Goal: Information Seeking & Learning: Learn about a topic

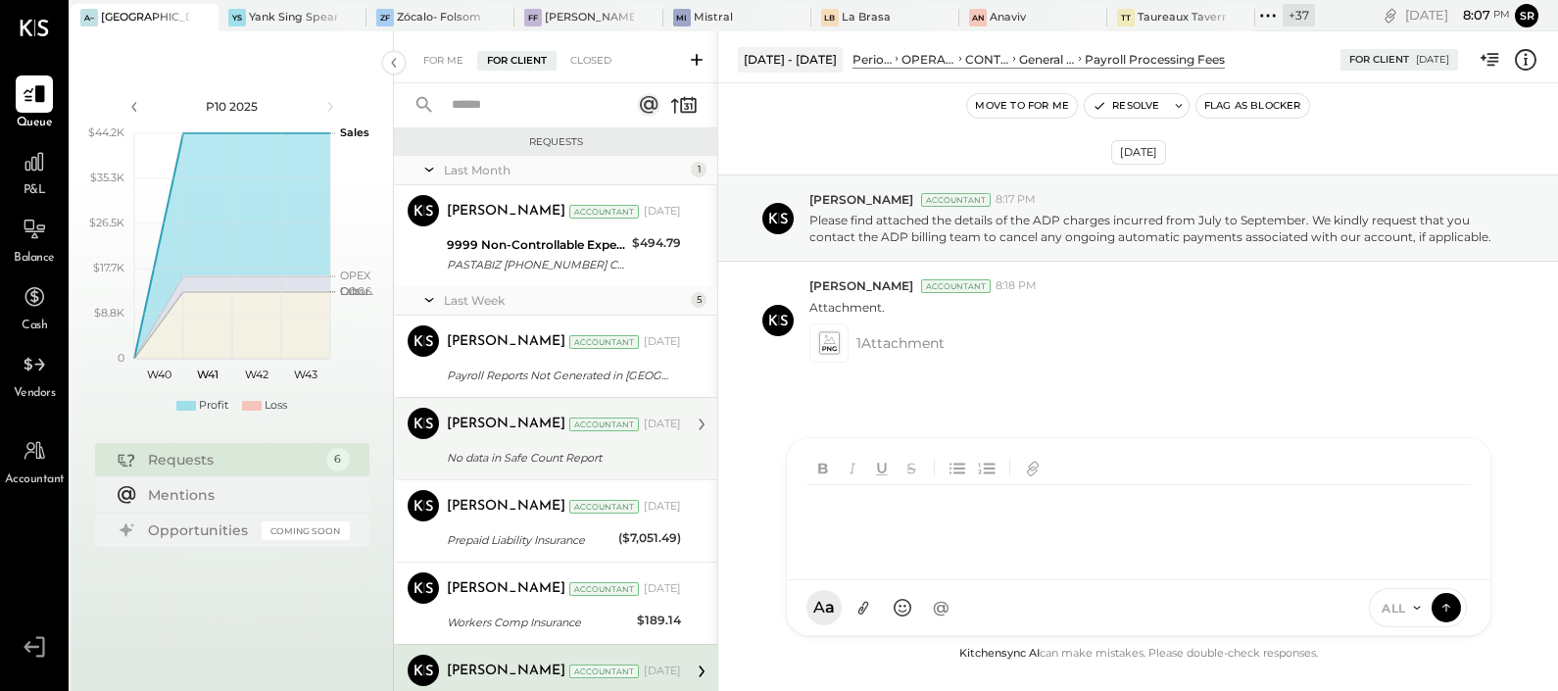
scroll to position [92, 0]
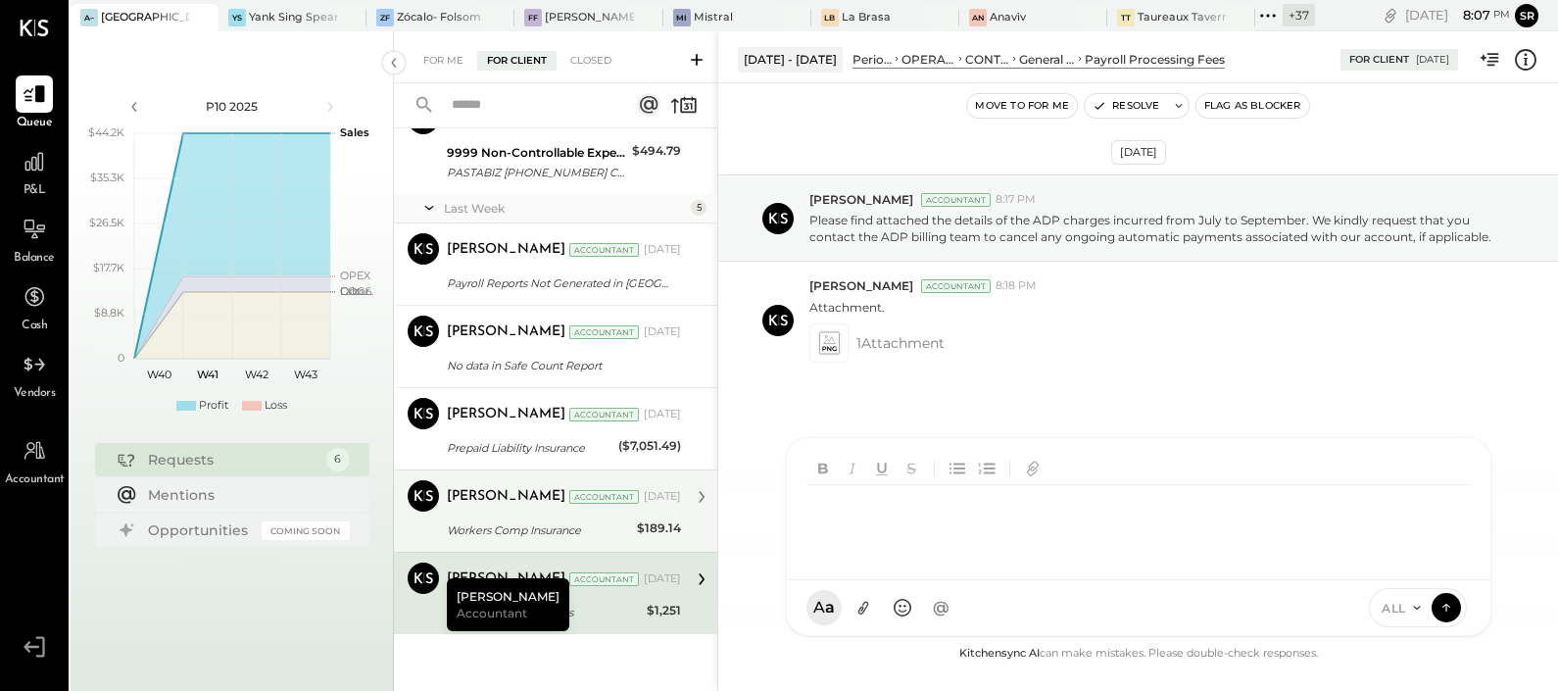
click at [472, 508] on div "[PERSON_NAME] Accountant [DATE]" at bounding box center [564, 496] width 234 height 27
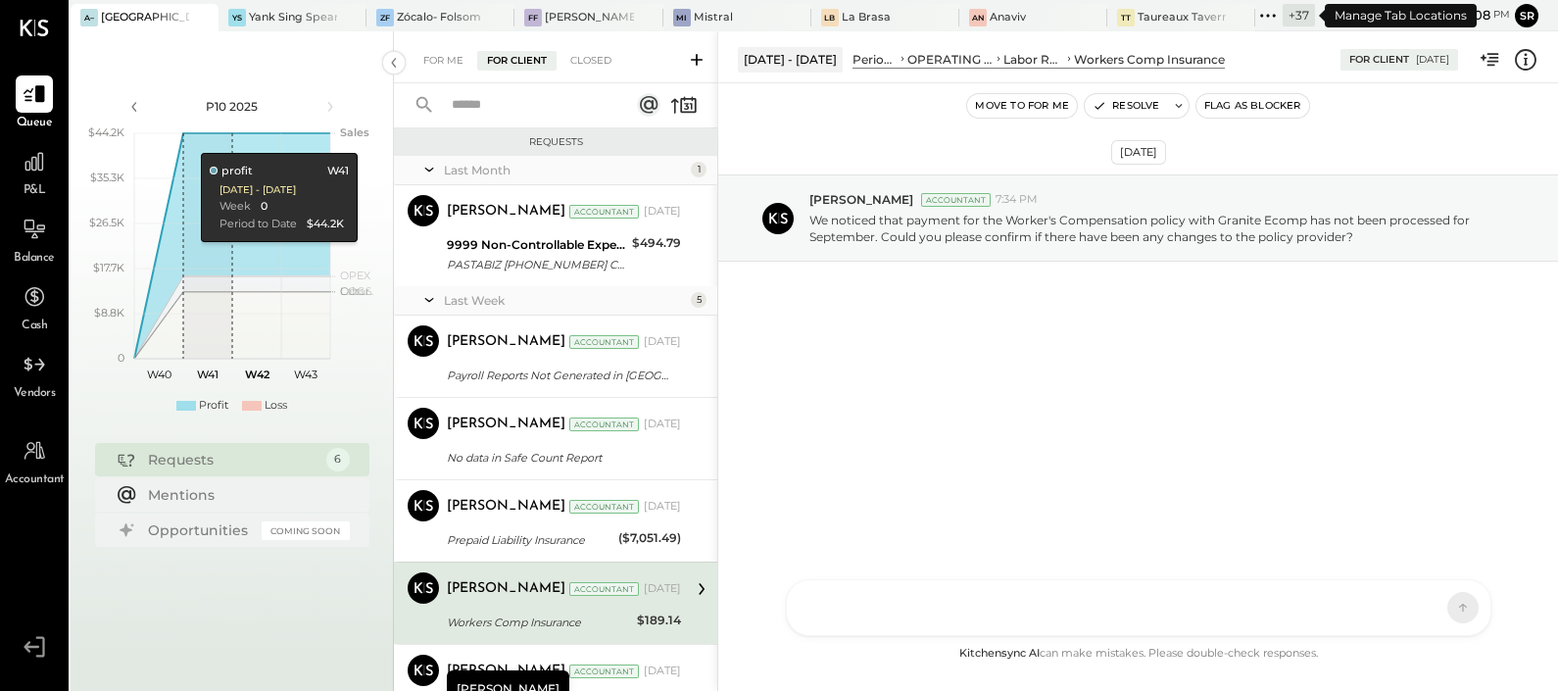
click at [1274, 10] on icon at bounding box center [1267, 15] width 25 height 25
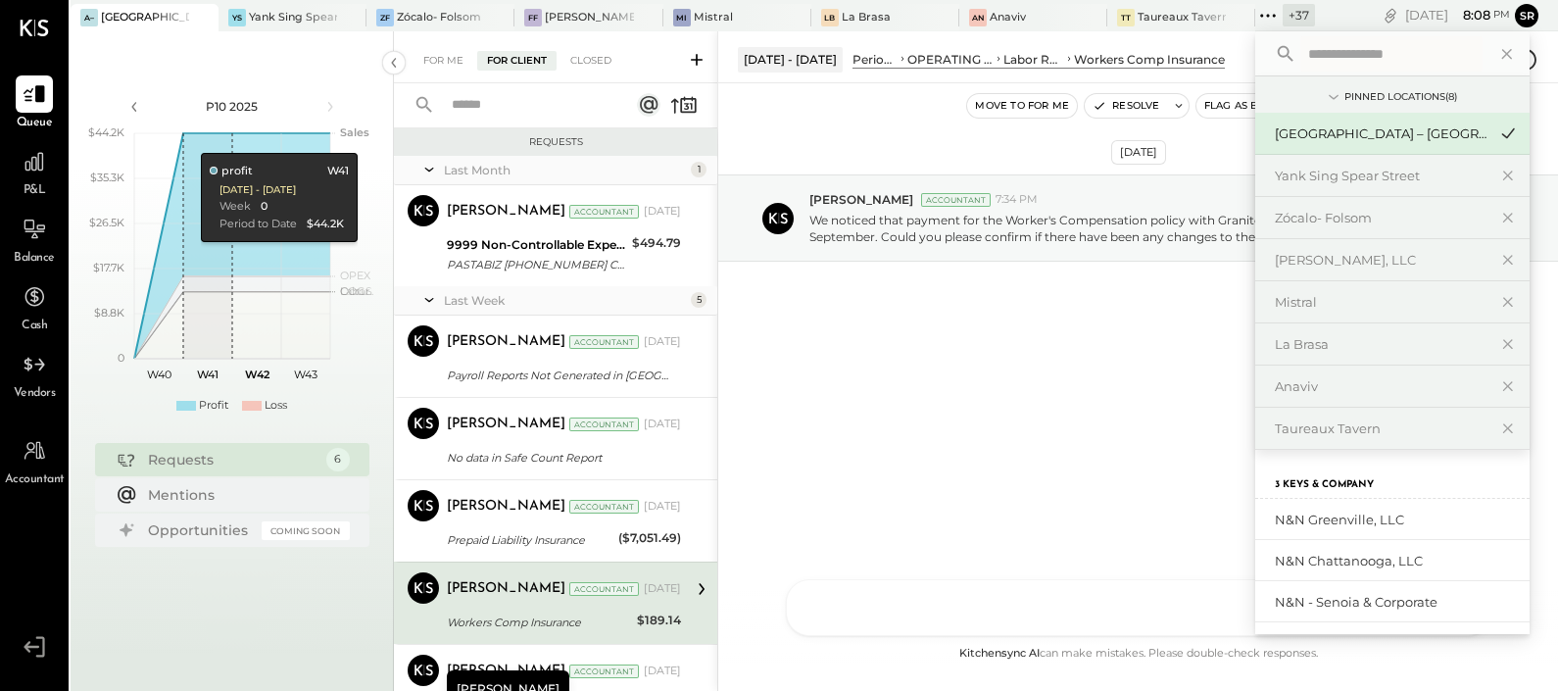
click at [1327, 45] on input "text" at bounding box center [1392, 53] width 182 height 35
type input "*"
type input "*******"
click at [1294, 302] on div "Mistral" at bounding box center [1381, 302] width 212 height 19
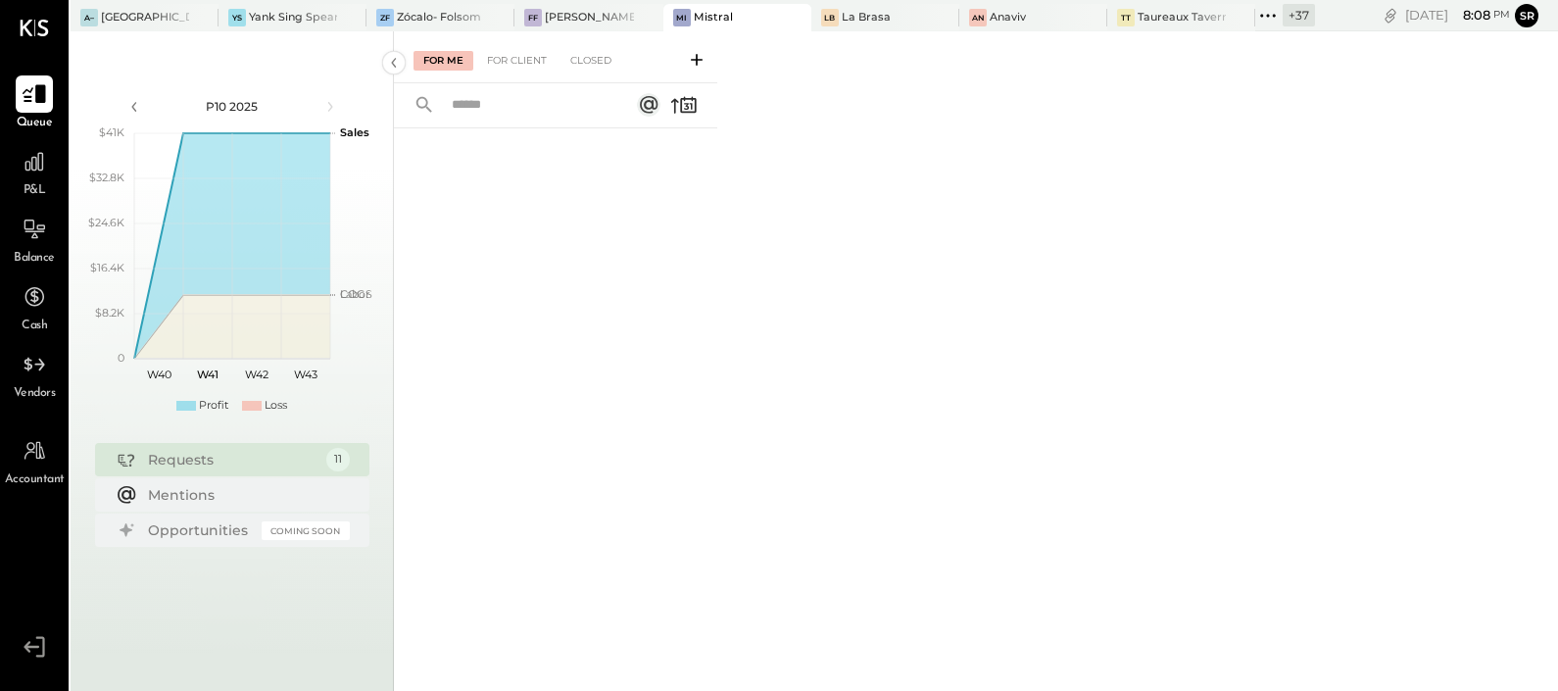
click at [33, 103] on icon at bounding box center [34, 93] width 25 height 25
click at [497, 49] on div "For Me For Client Closed" at bounding box center [555, 57] width 323 height 52
click at [502, 58] on div "For Client" at bounding box center [516, 61] width 79 height 20
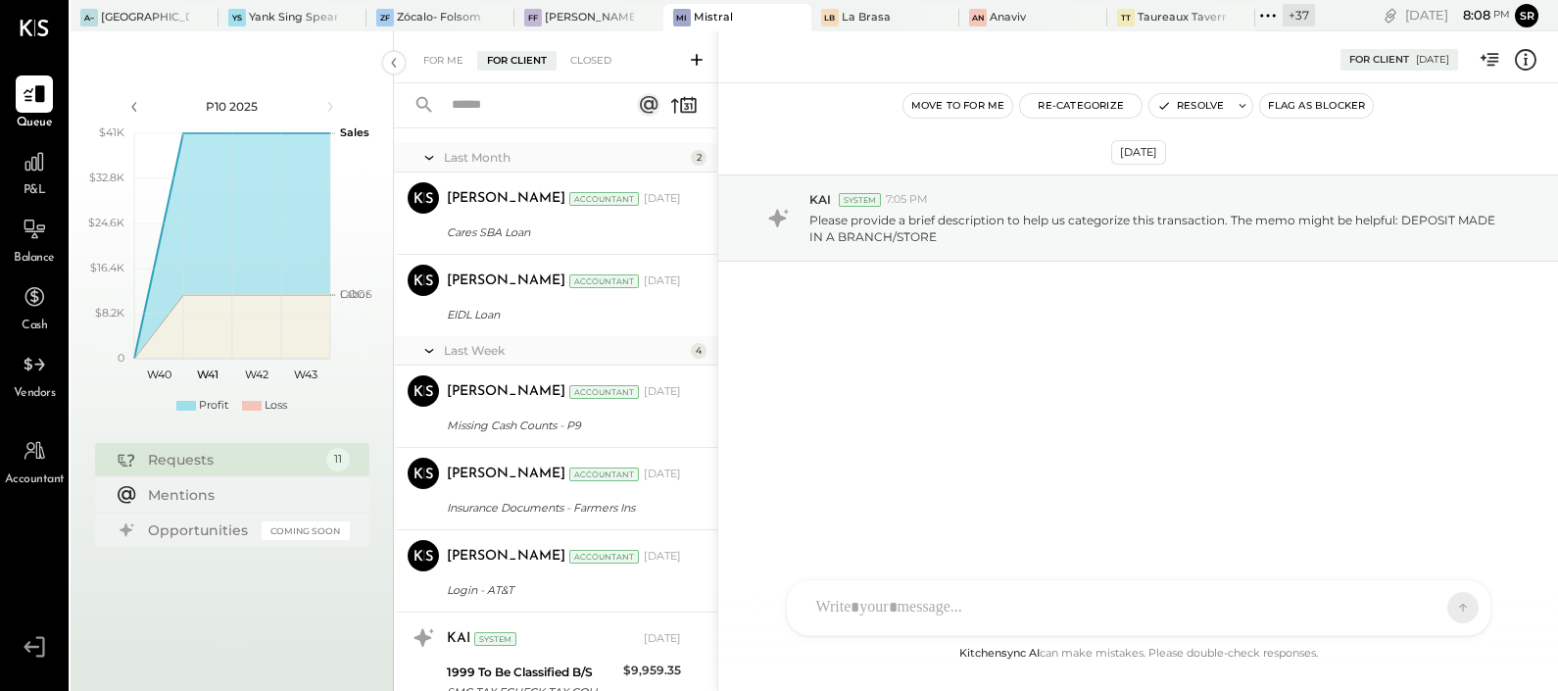
scroll to position [714, 0]
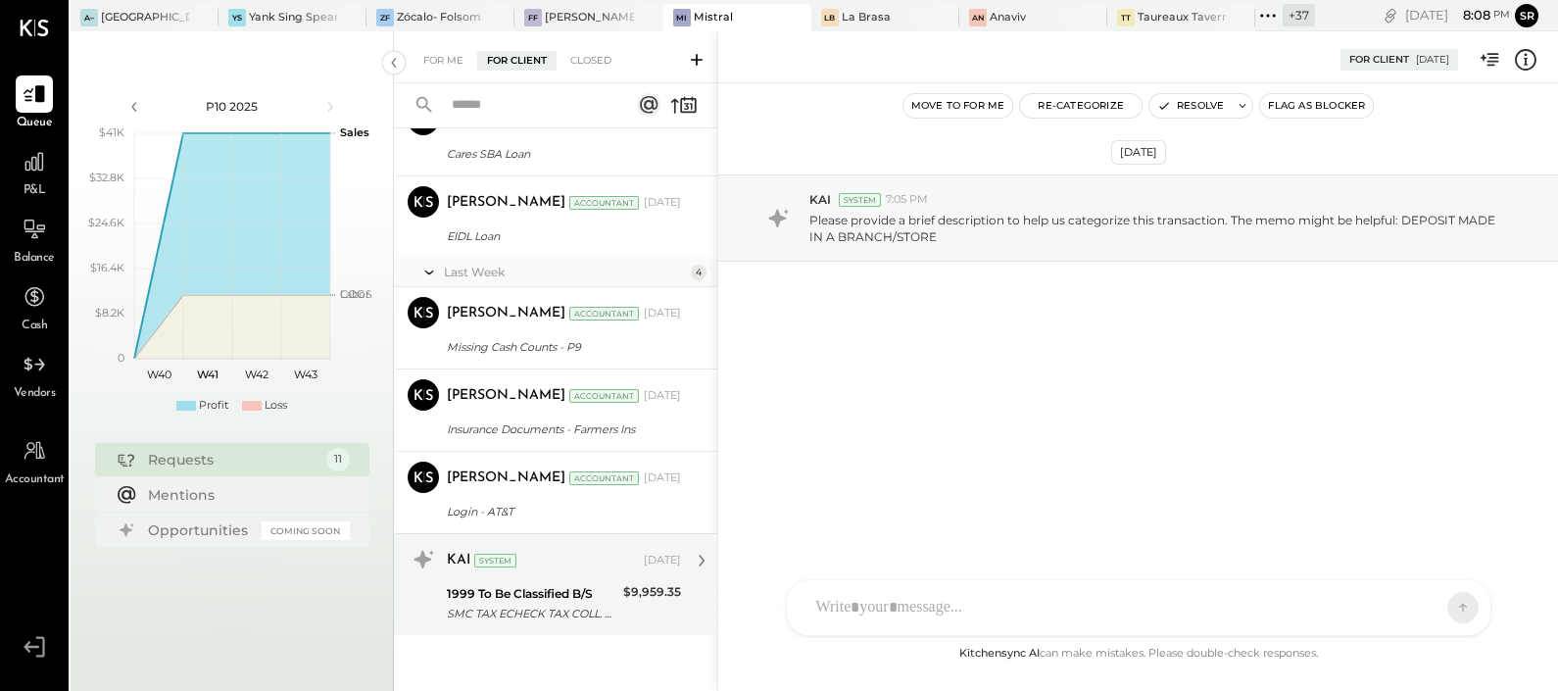
click at [570, 585] on div "1999 To Be Classified B/S" at bounding box center [532, 594] width 171 height 20
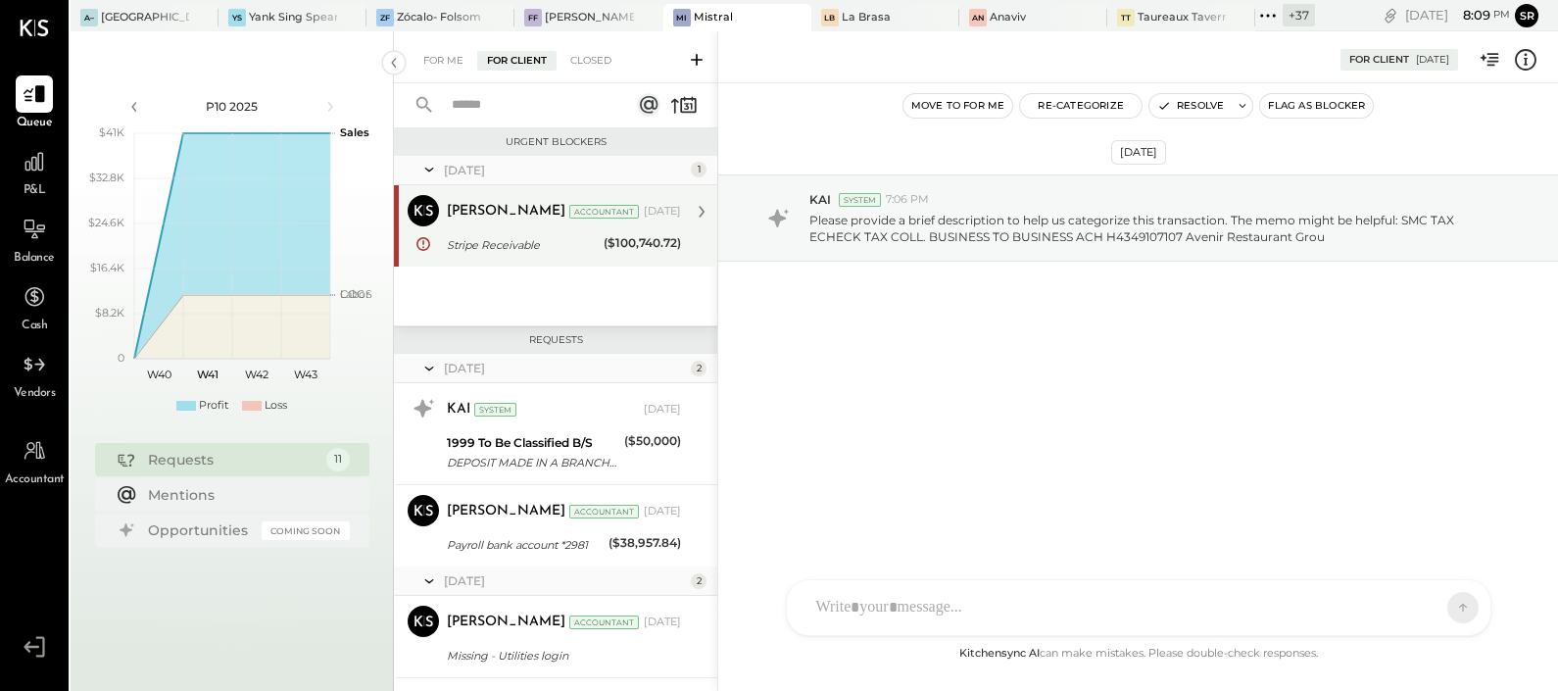
click at [521, 256] on div "[PERSON_NAME] Accountant [PERSON_NAME] Accountant [DATE] Stripe Receivable ($10…" at bounding box center [555, 225] width 323 height 81
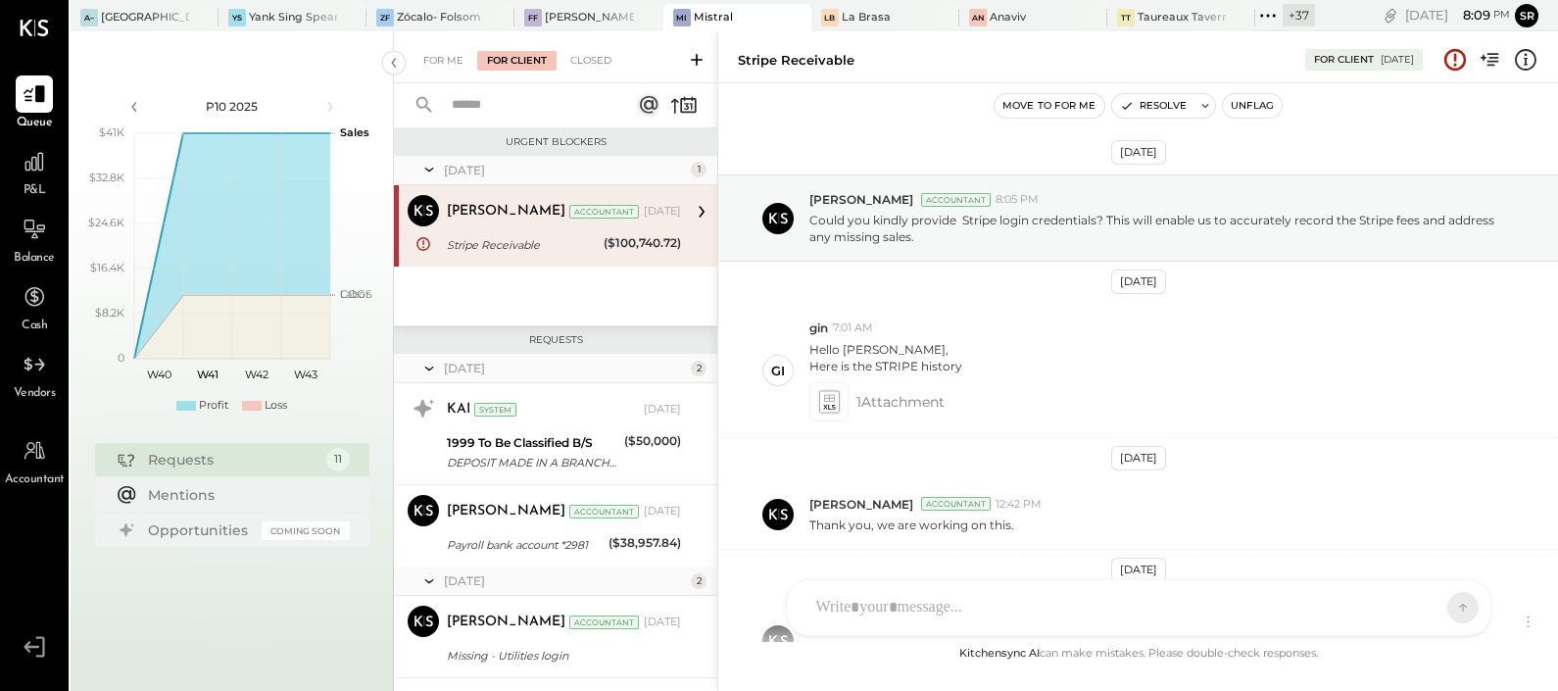
scroll to position [192, 0]
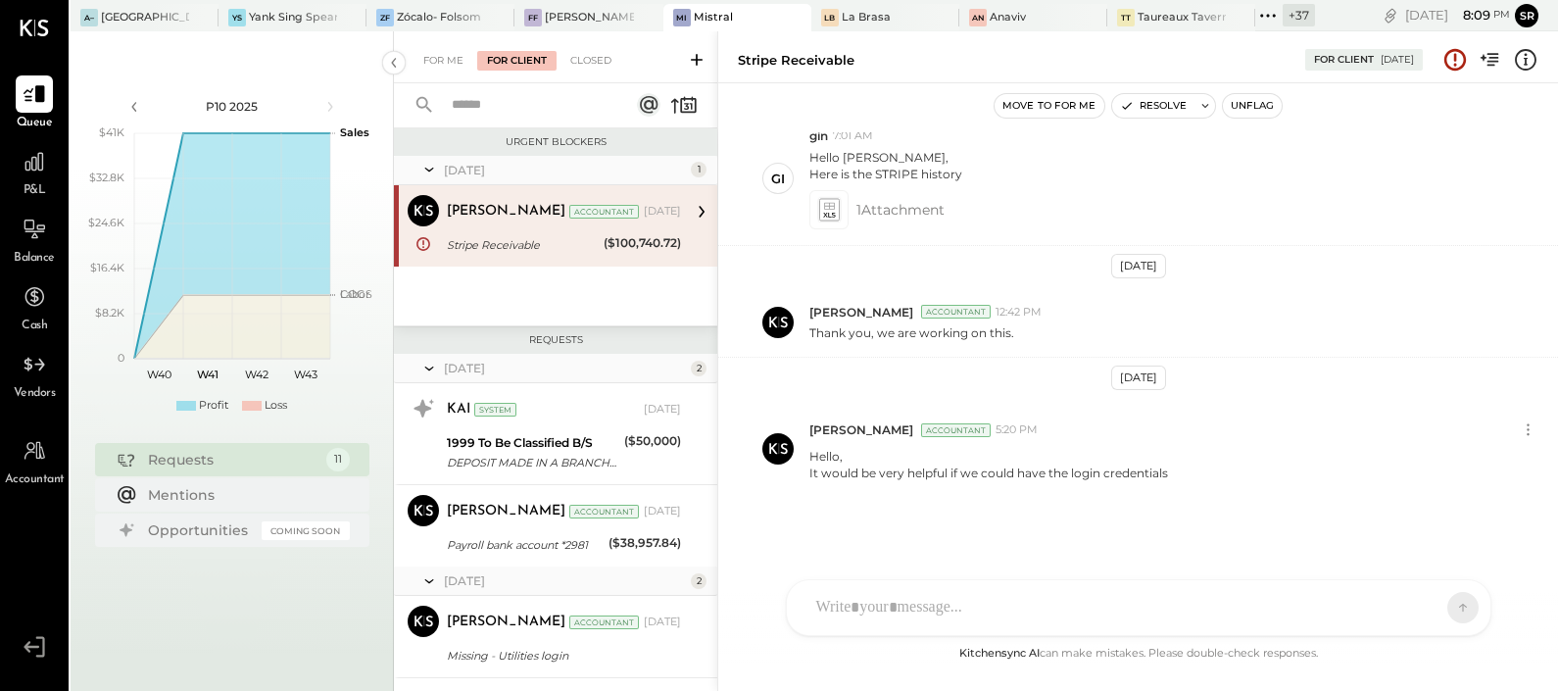
click at [428, 369] on icon at bounding box center [429, 369] width 9 height 4
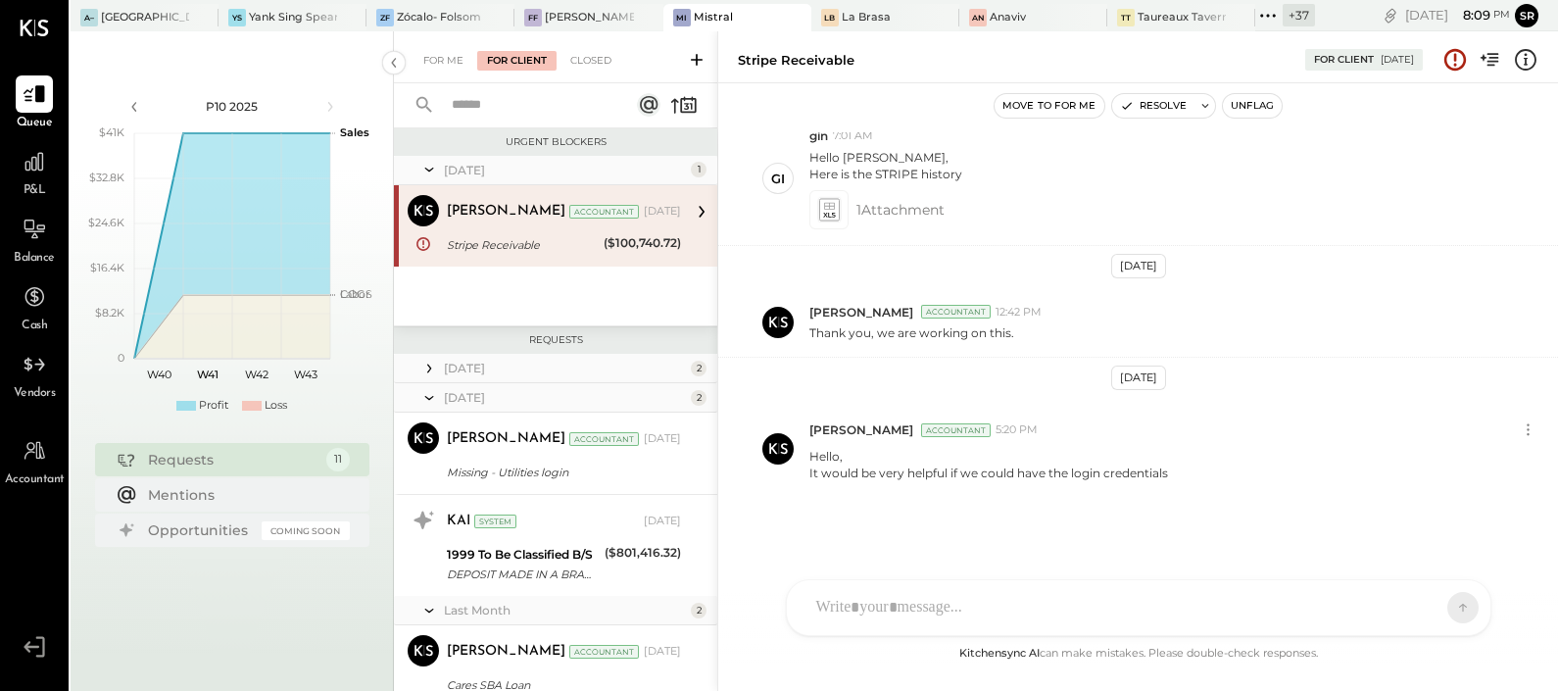
click at [426, 365] on icon at bounding box center [429, 369] width 20 height 20
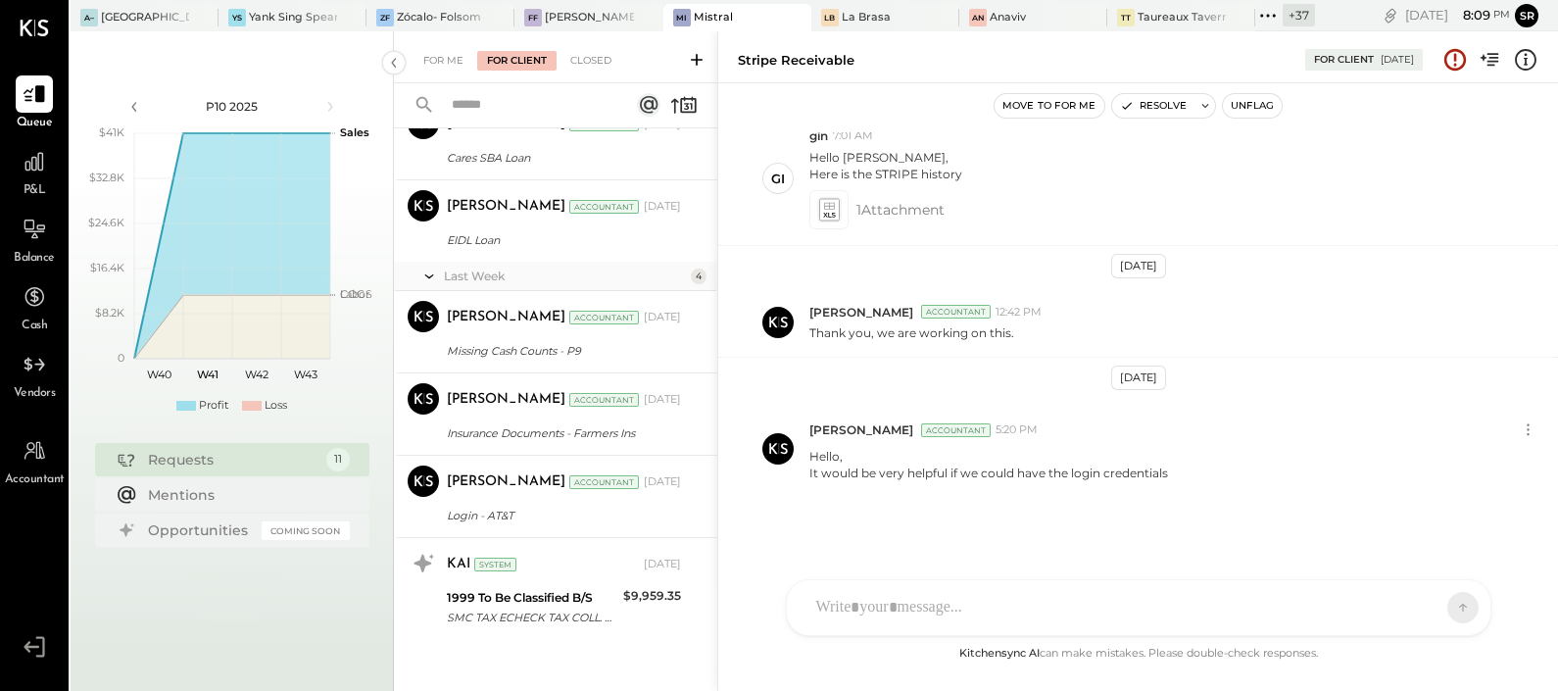
scroll to position [714, 0]
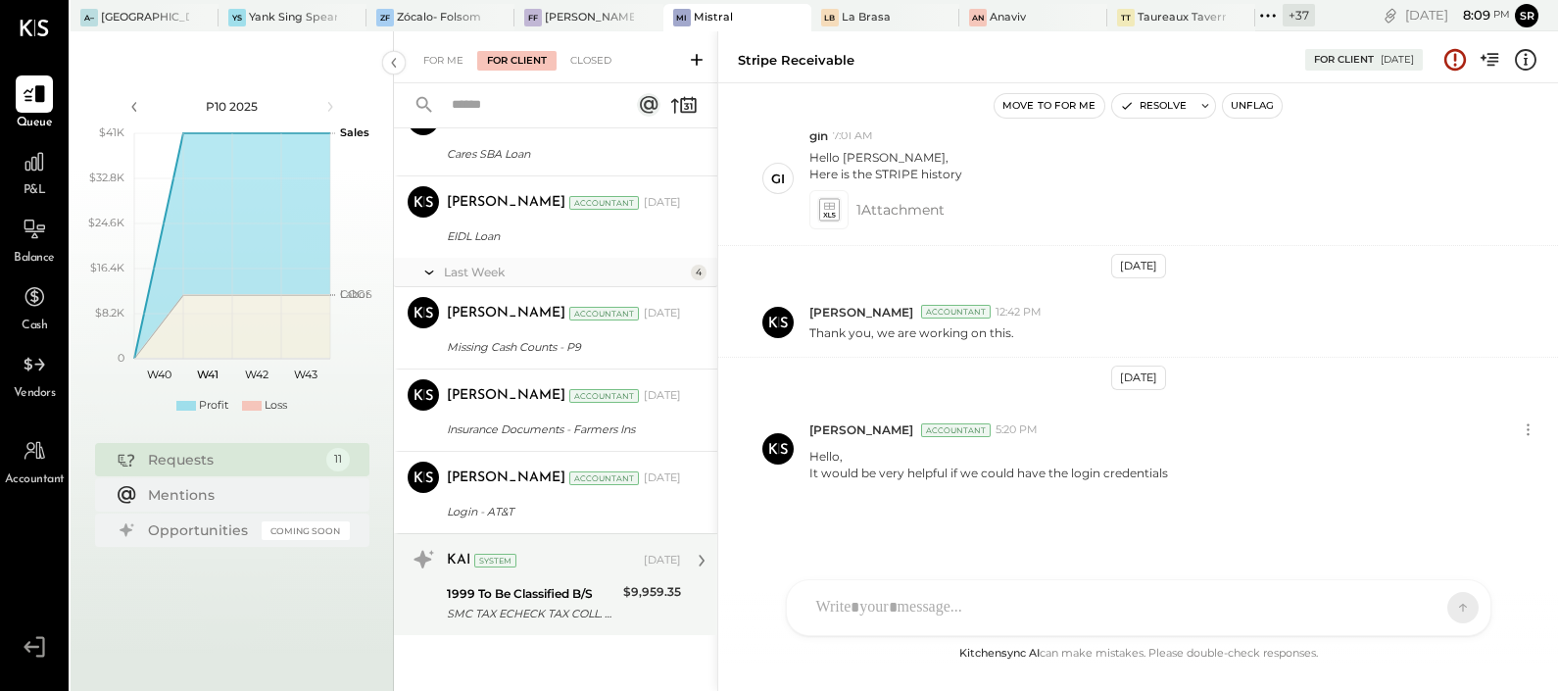
click at [552, 604] on div "SMC TAX ECHECK TAX COLL. BUSINESS TO BUSINESS ACH H4349107107 Avenir Restaurant…" at bounding box center [532, 614] width 171 height 20
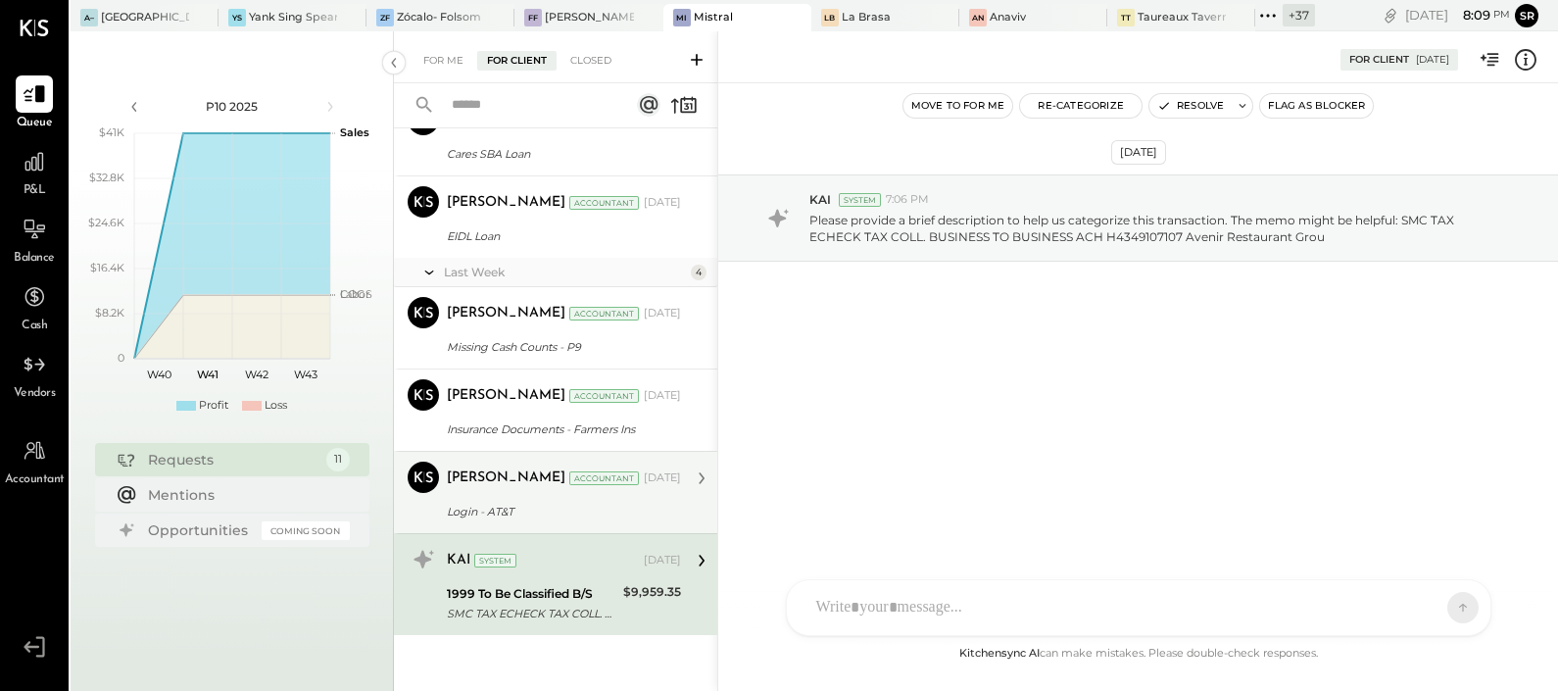
drag, startPoint x: 518, startPoint y: 522, endPoint x: 518, endPoint y: 496, distance: 26.5
click at [518, 520] on div "[PERSON_NAME] Accountant [PERSON_NAME] Accountant [DATE] Login - AT&T Can you p…" at bounding box center [555, 492] width 323 height 82
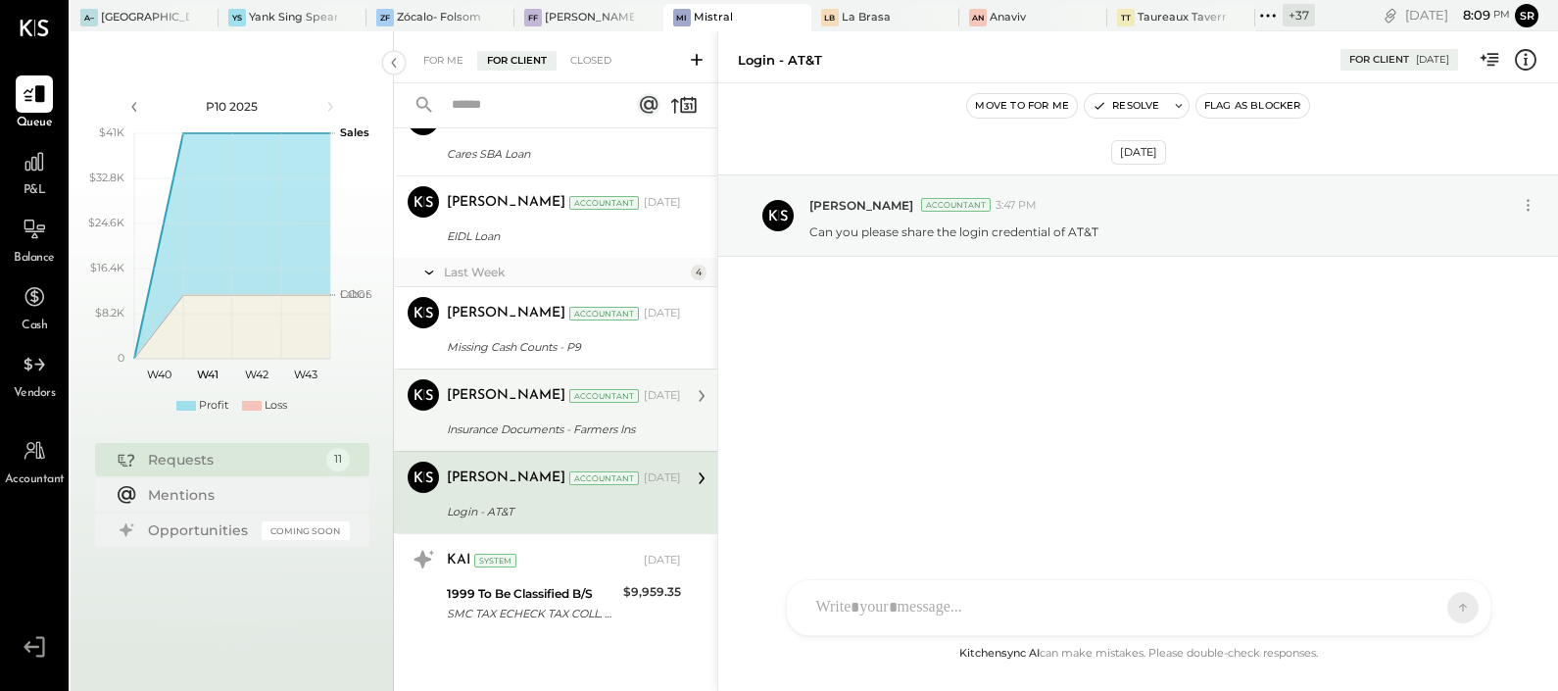
click at [503, 423] on div "Insurance Documents - Farmers Ins" at bounding box center [561, 429] width 228 height 20
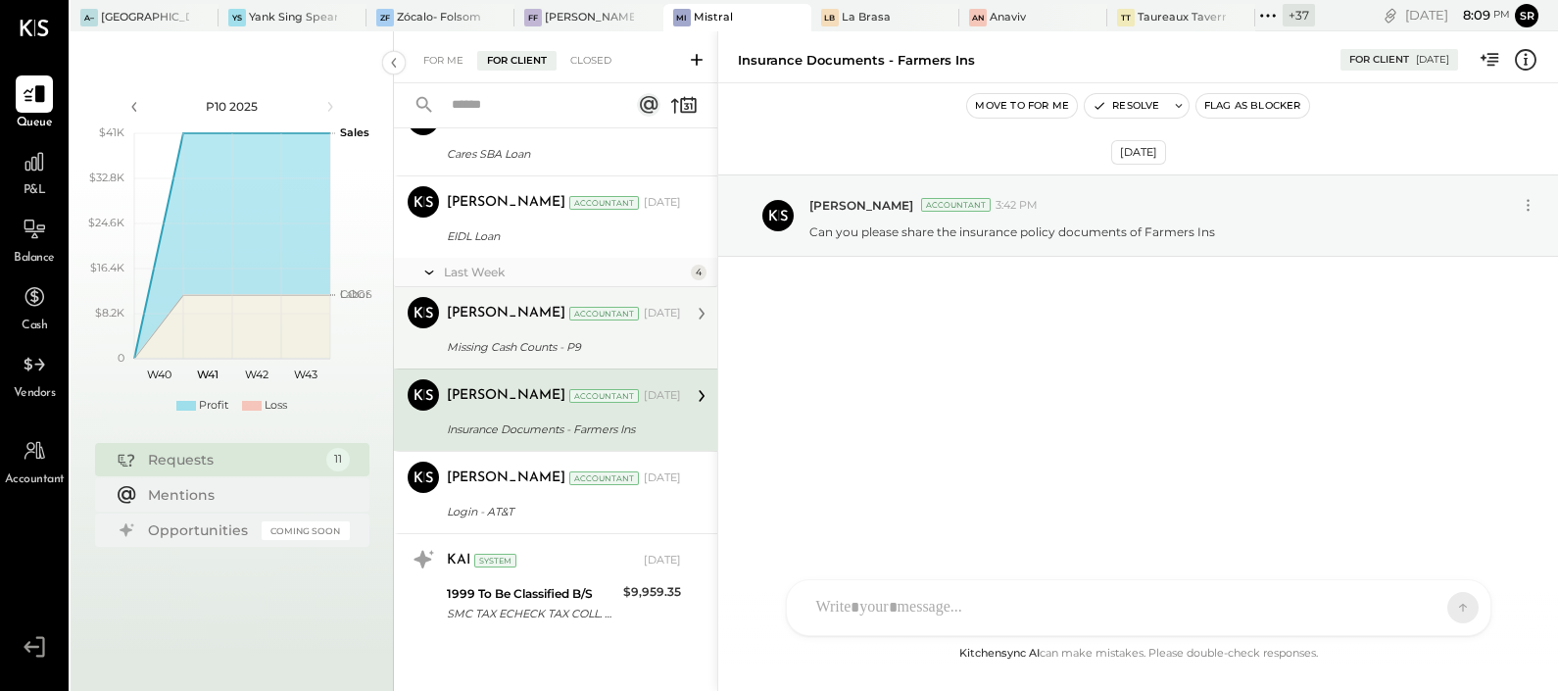
click at [508, 331] on div "[PERSON_NAME] Accountant [DATE] Missing Cash Counts - P9 Requested to please sh…" at bounding box center [564, 328] width 234 height 62
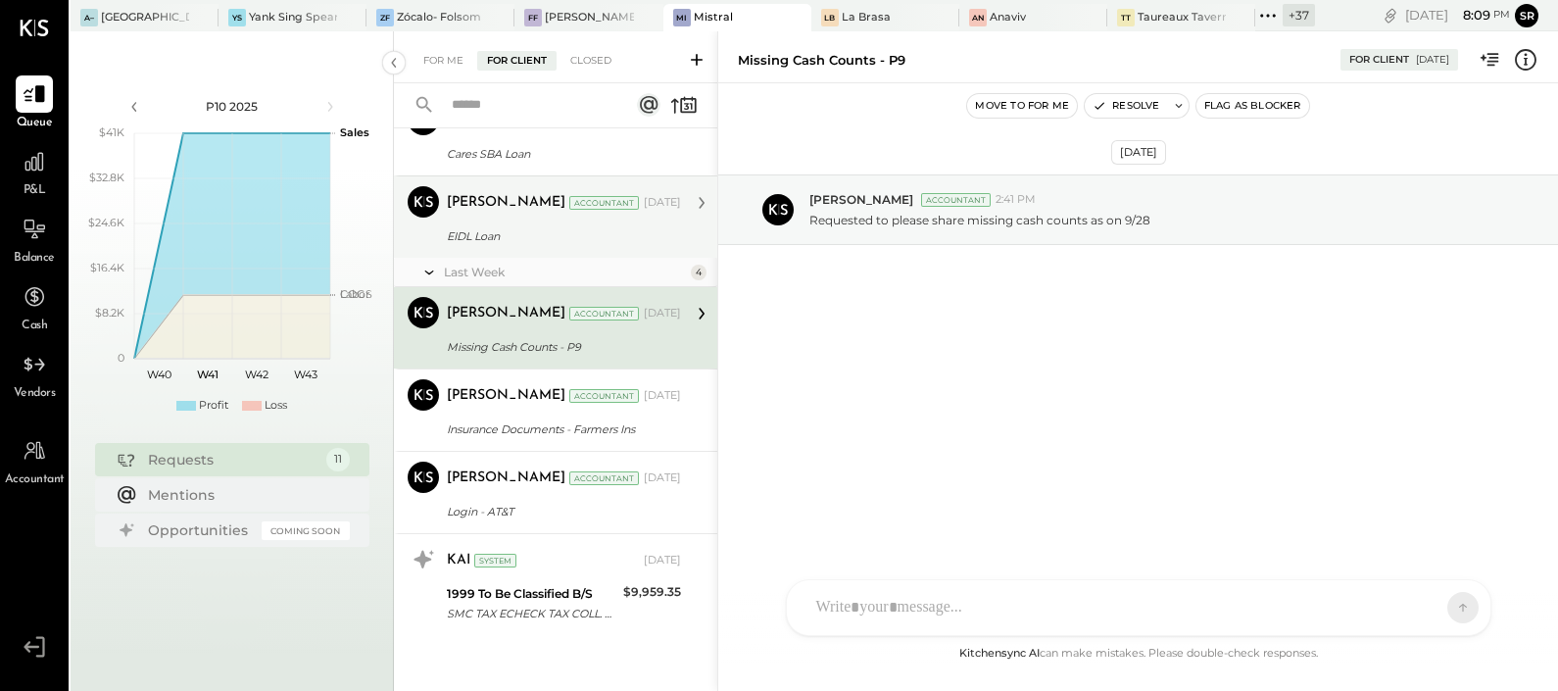
click at [509, 227] on div "EIDL Loan" at bounding box center [561, 236] width 228 height 20
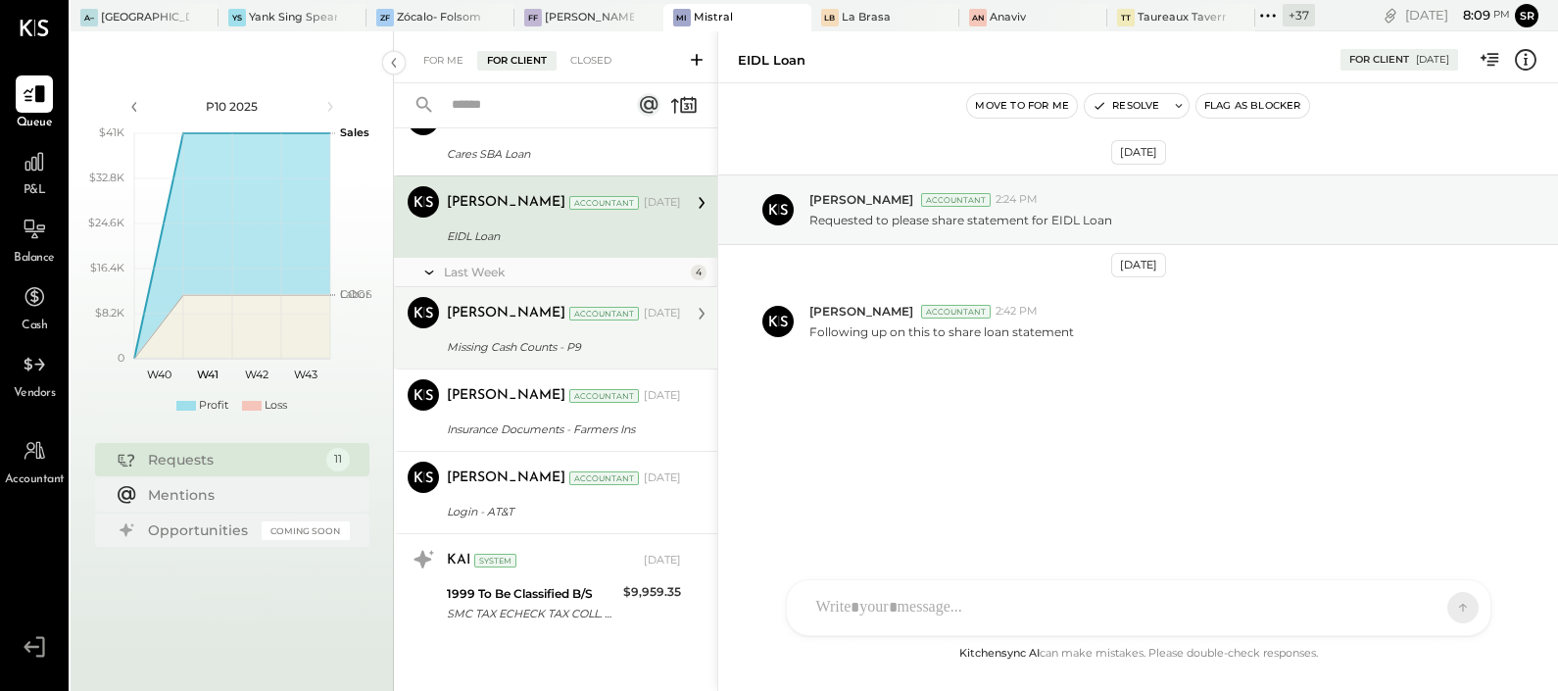
scroll to position [469, 0]
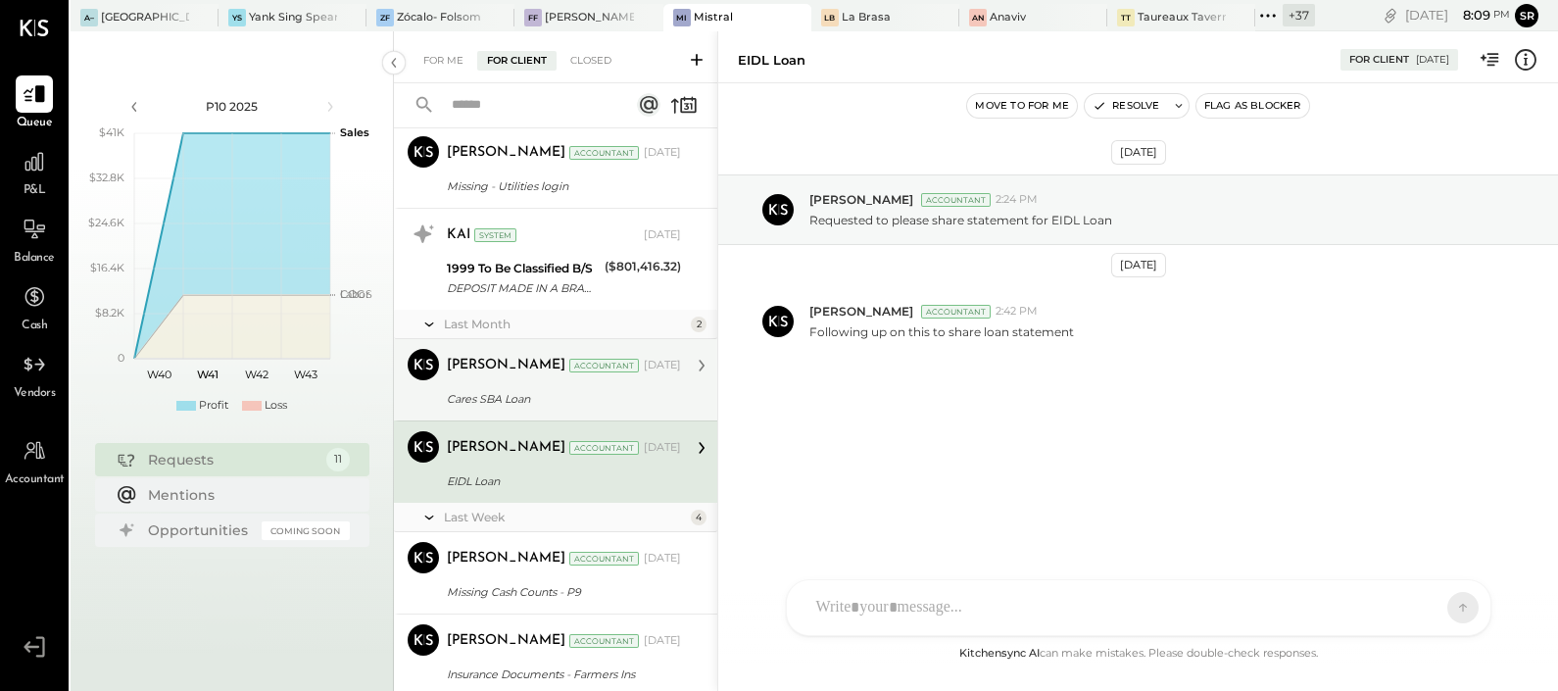
click at [513, 380] on div "[PERSON_NAME] Accountant [DATE] Cares SBA Loan Following up on this to share lo…" at bounding box center [564, 380] width 234 height 62
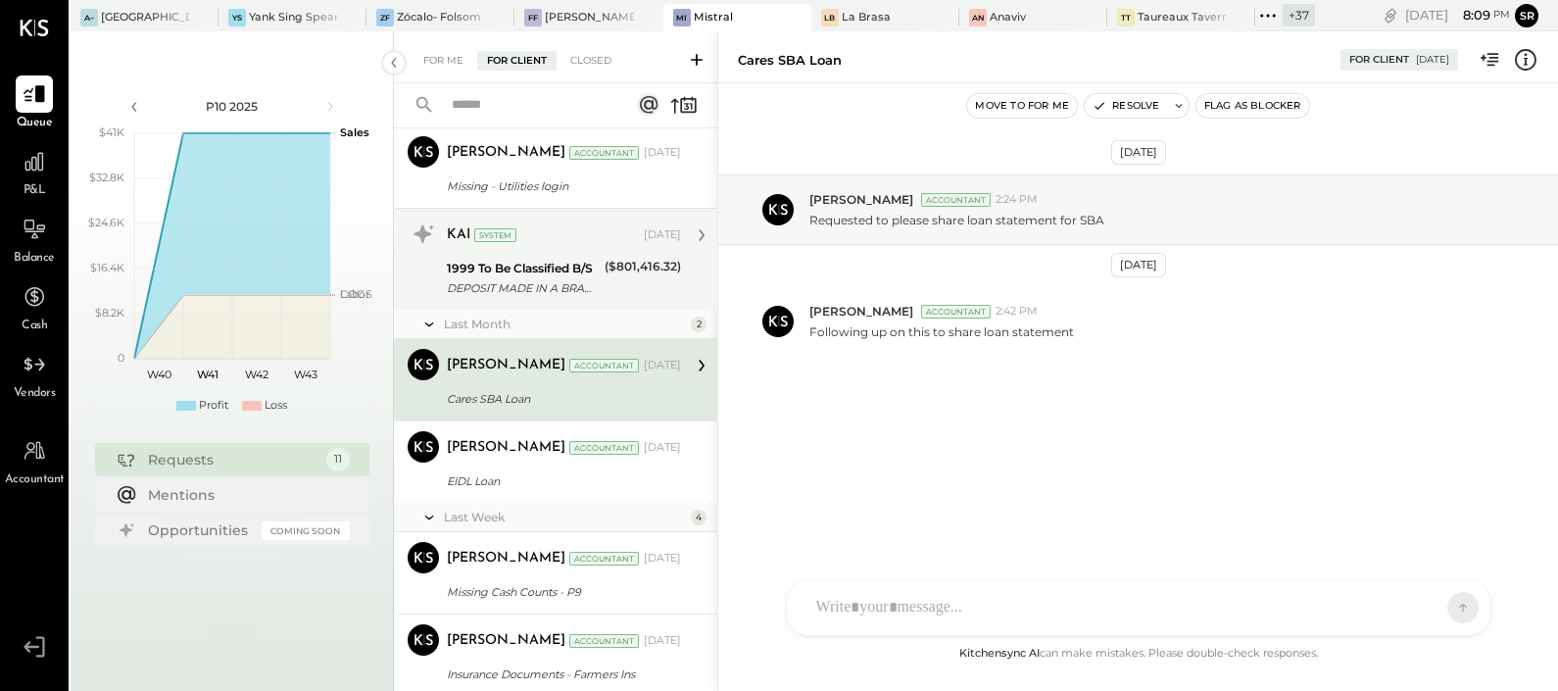
click at [510, 298] on div "1999 To Be Classified B/S DEPOSIT MADE IN A BRANCH/STORE" at bounding box center [523, 278] width 152 height 43
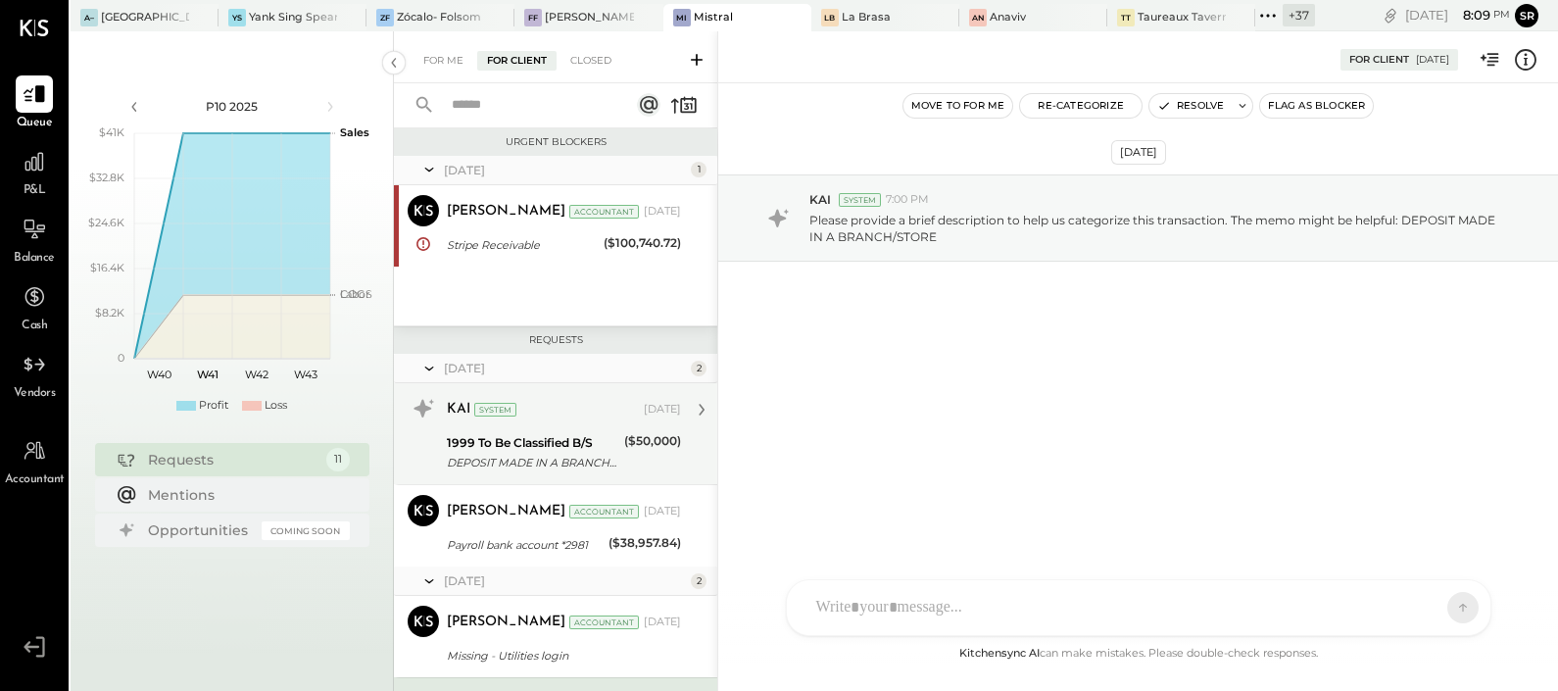
click at [515, 446] on div "1999 To Be Classified B/S" at bounding box center [533, 443] width 172 height 20
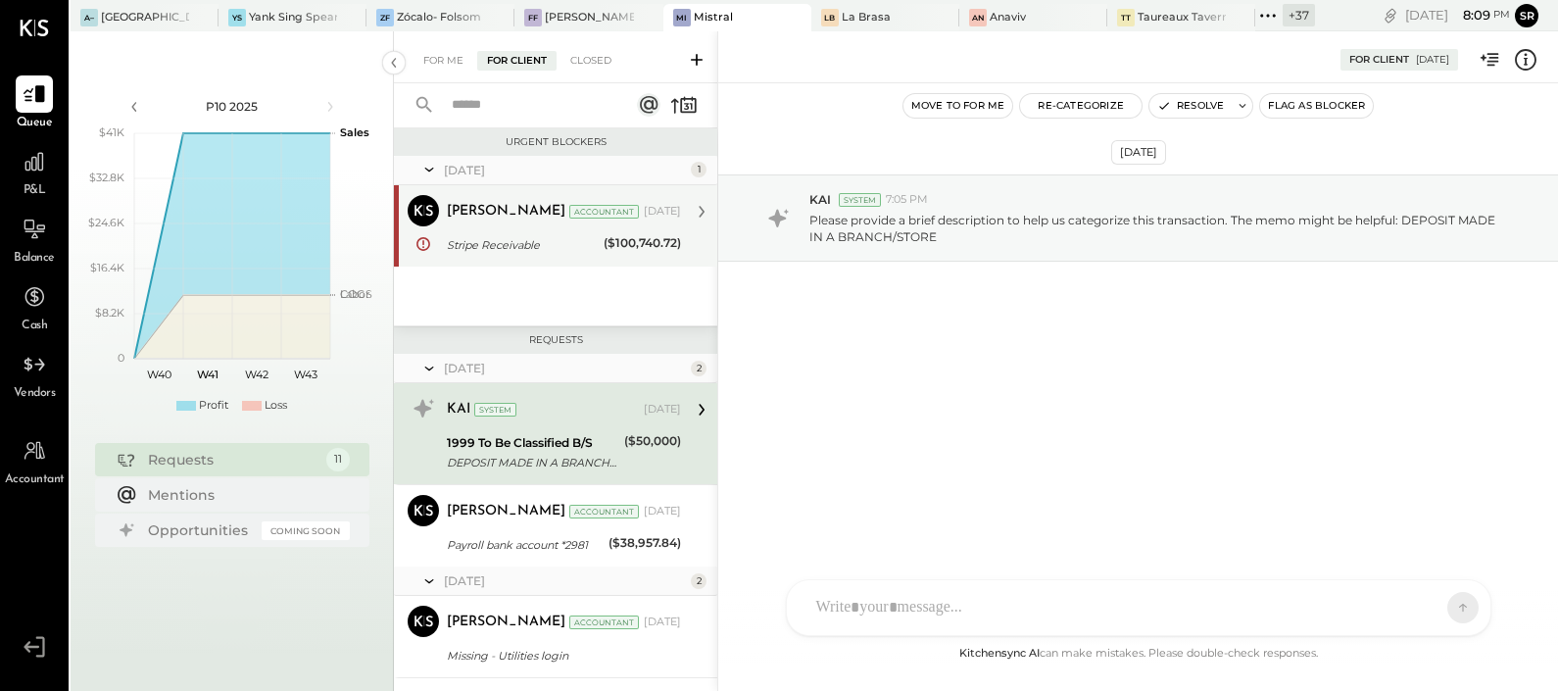
click at [500, 261] on div "[PERSON_NAME] Accountant [PERSON_NAME] Accountant [DATE] Stripe Receivable ($10…" at bounding box center [555, 225] width 323 height 81
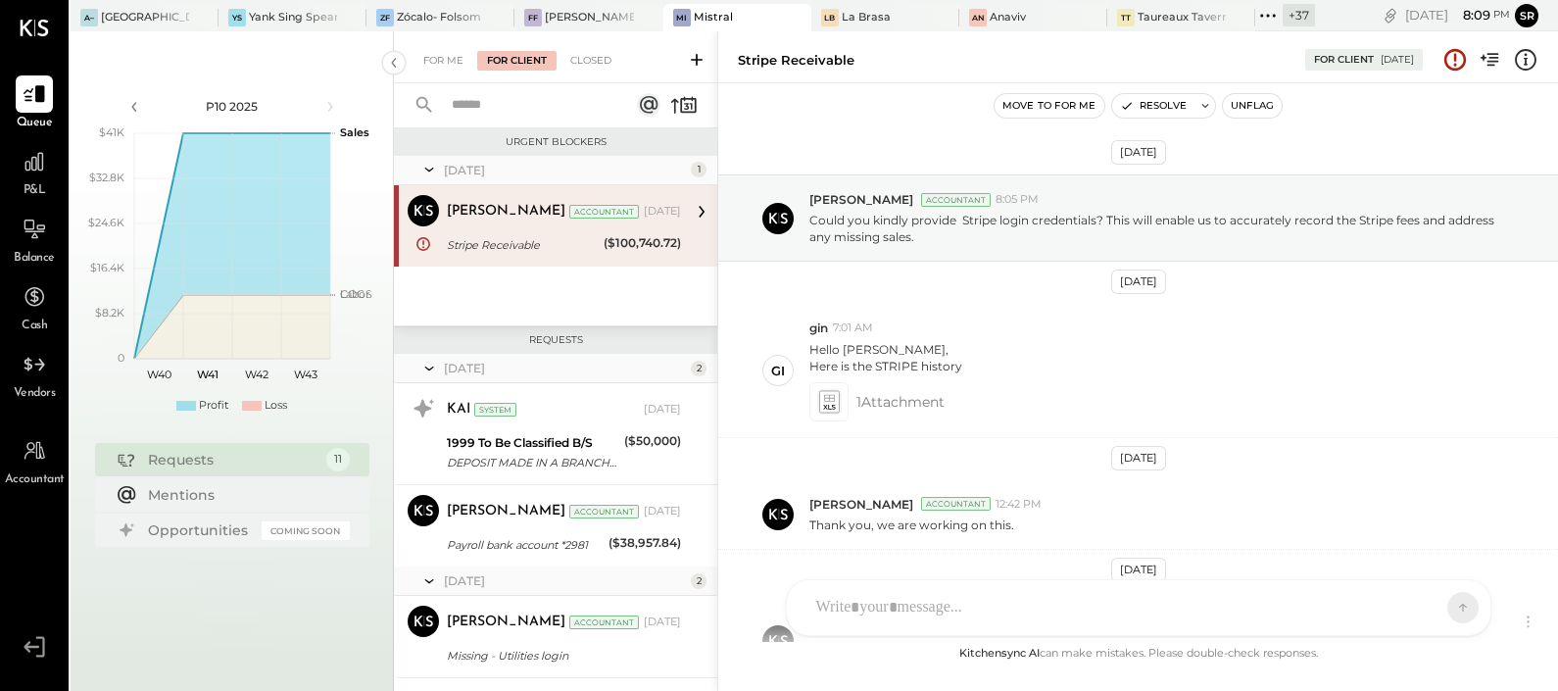
scroll to position [192, 0]
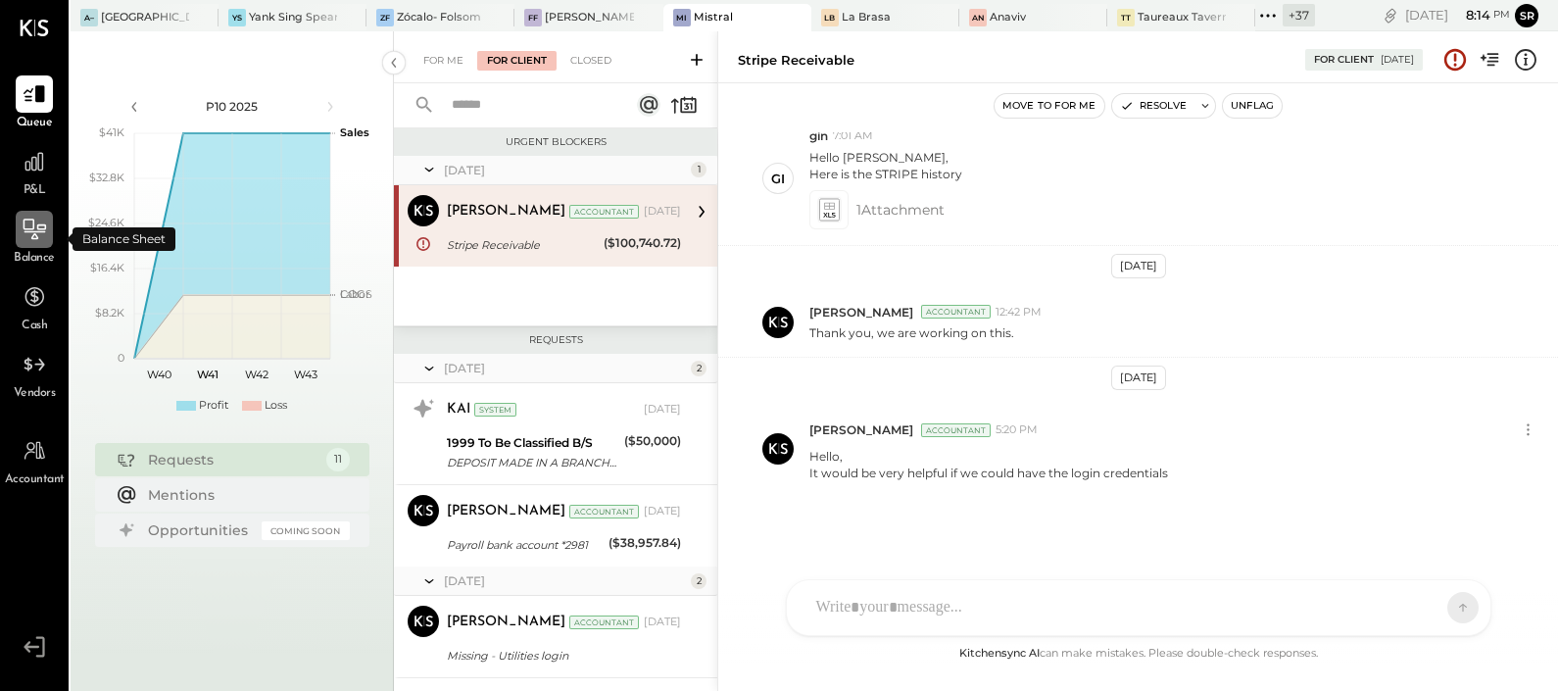
click at [39, 243] on div at bounding box center [34, 229] width 37 height 37
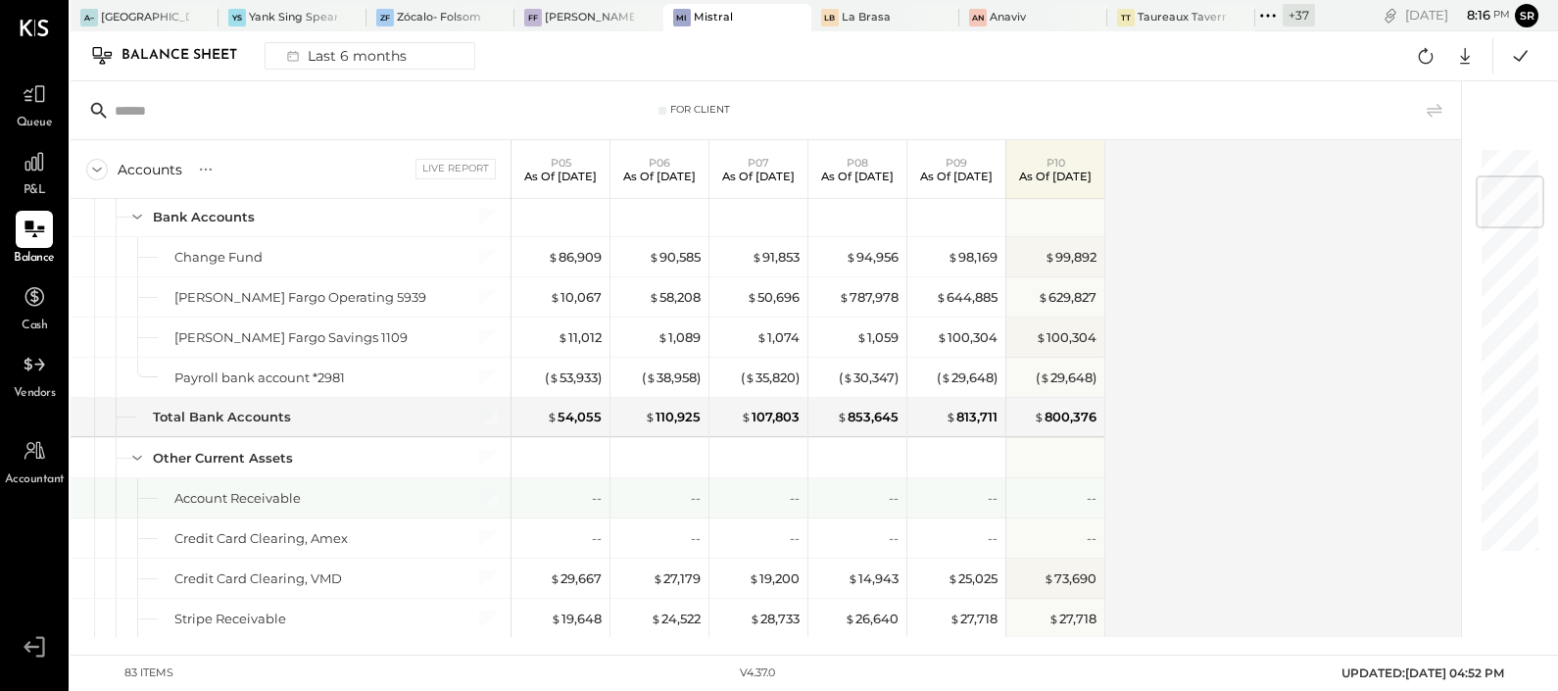
scroll to position [244, 0]
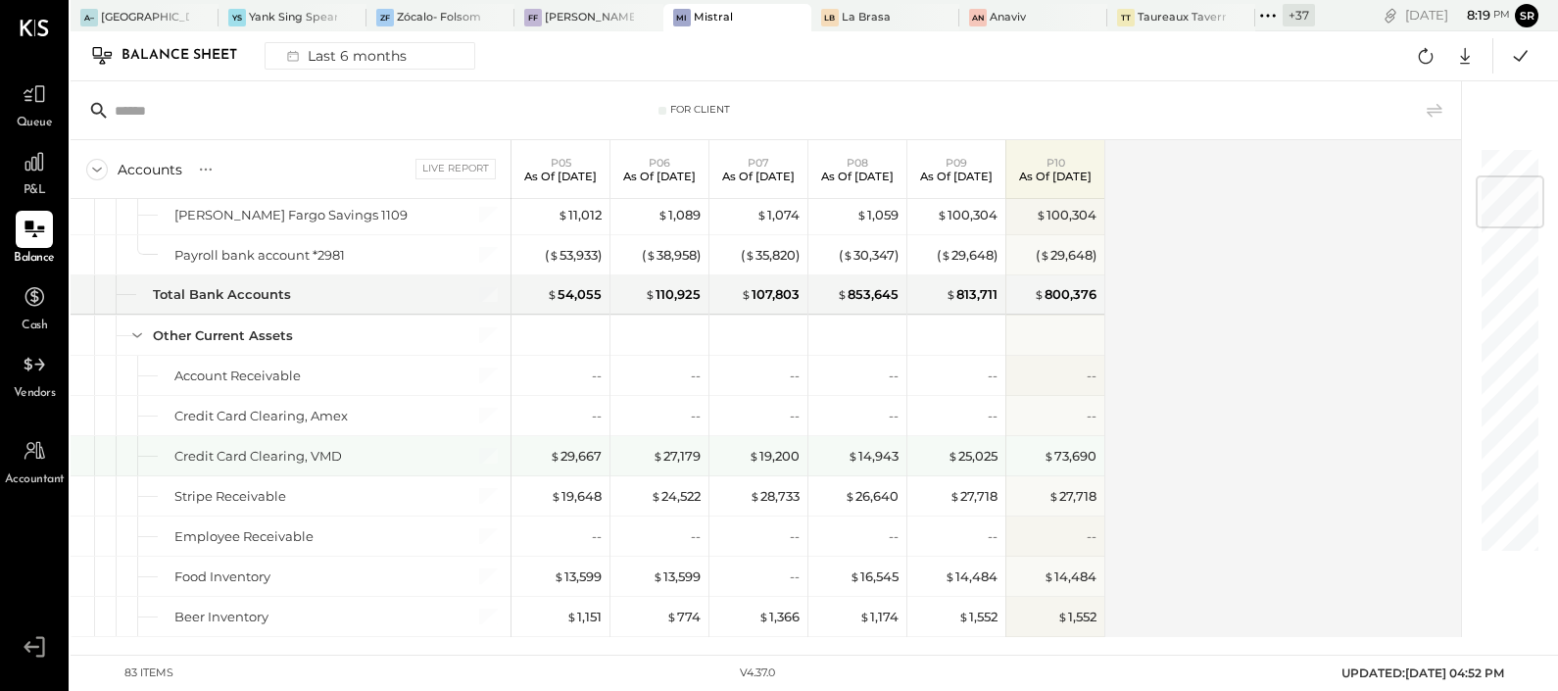
click at [415, 450] on div "Credit Card Clearing, VMD" at bounding box center [309, 456] width 270 height 19
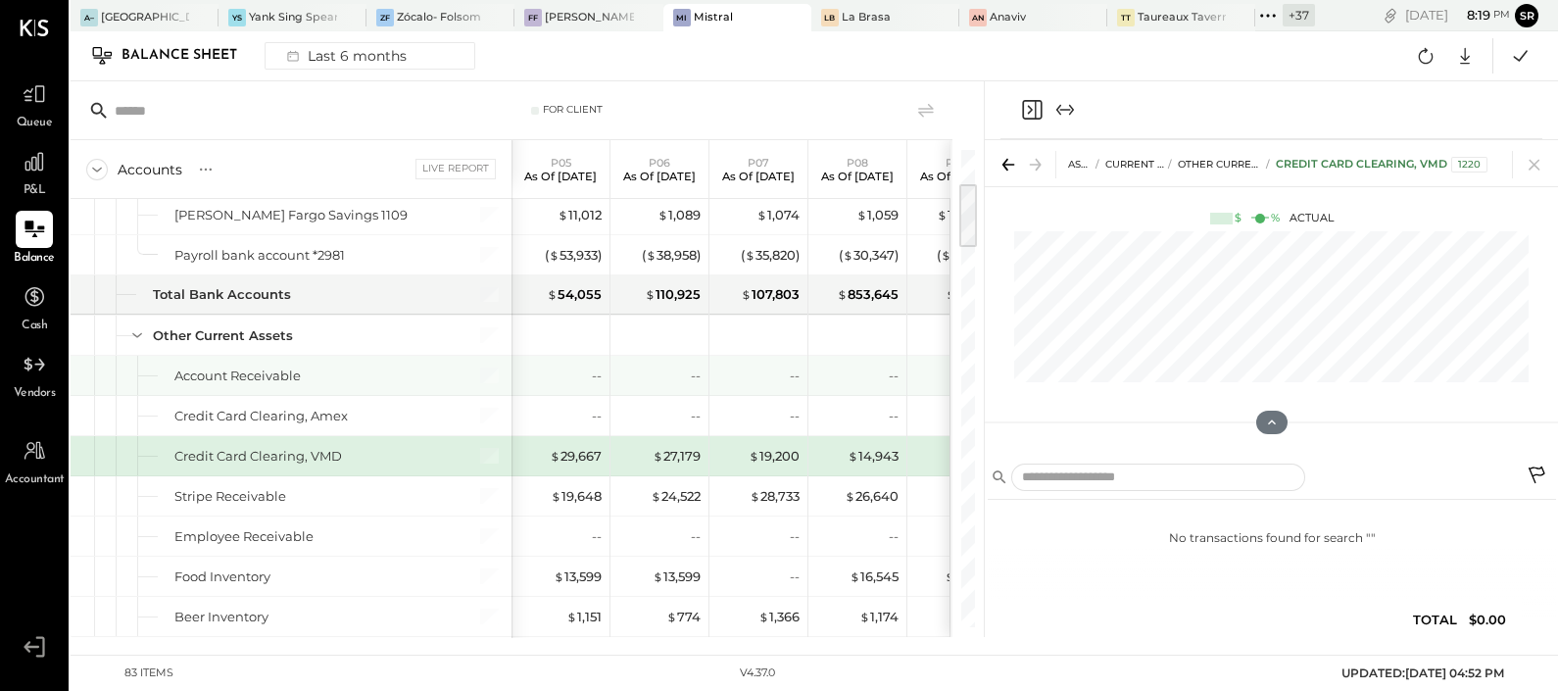
click at [725, 361] on div "--" at bounding box center [760, 375] width 78 height 39
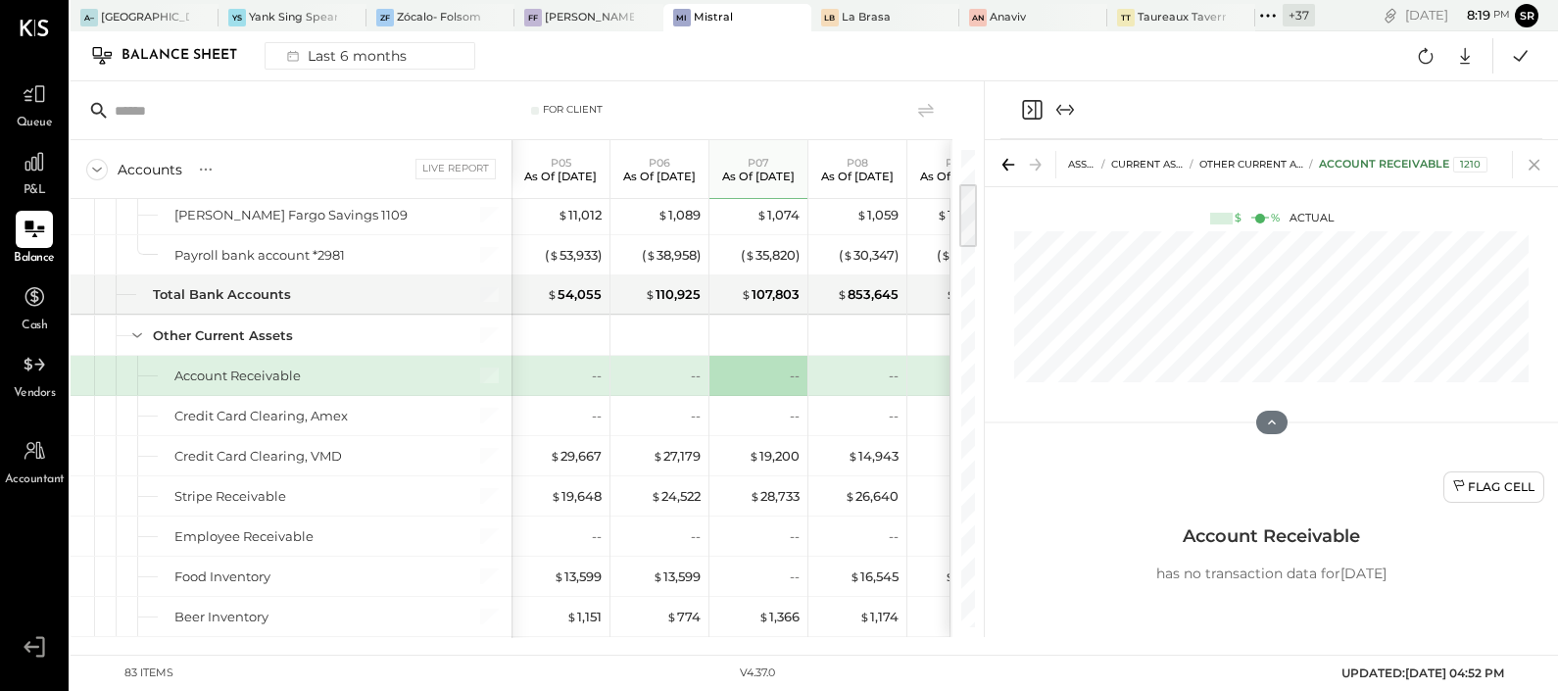
click at [1539, 160] on icon at bounding box center [1534, 165] width 11 height 11
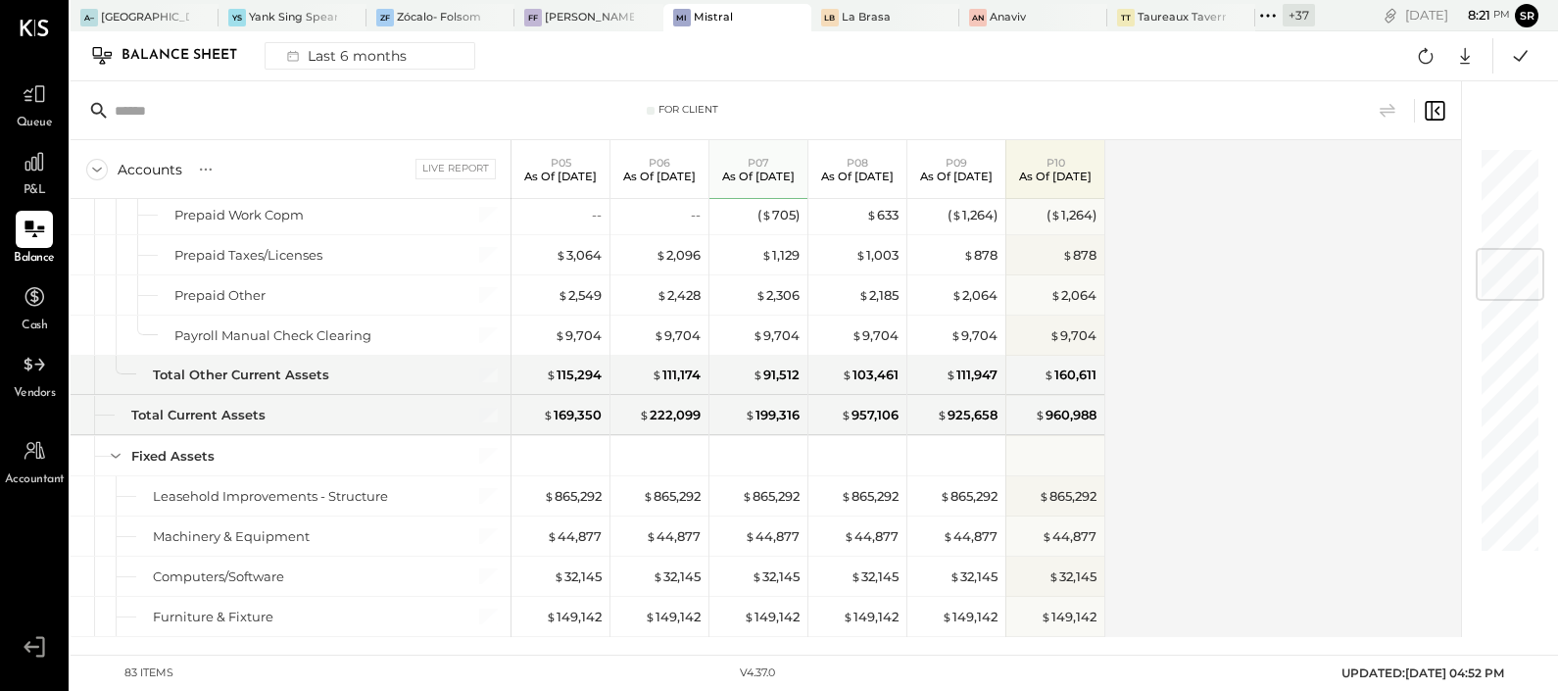
scroll to position [603, 0]
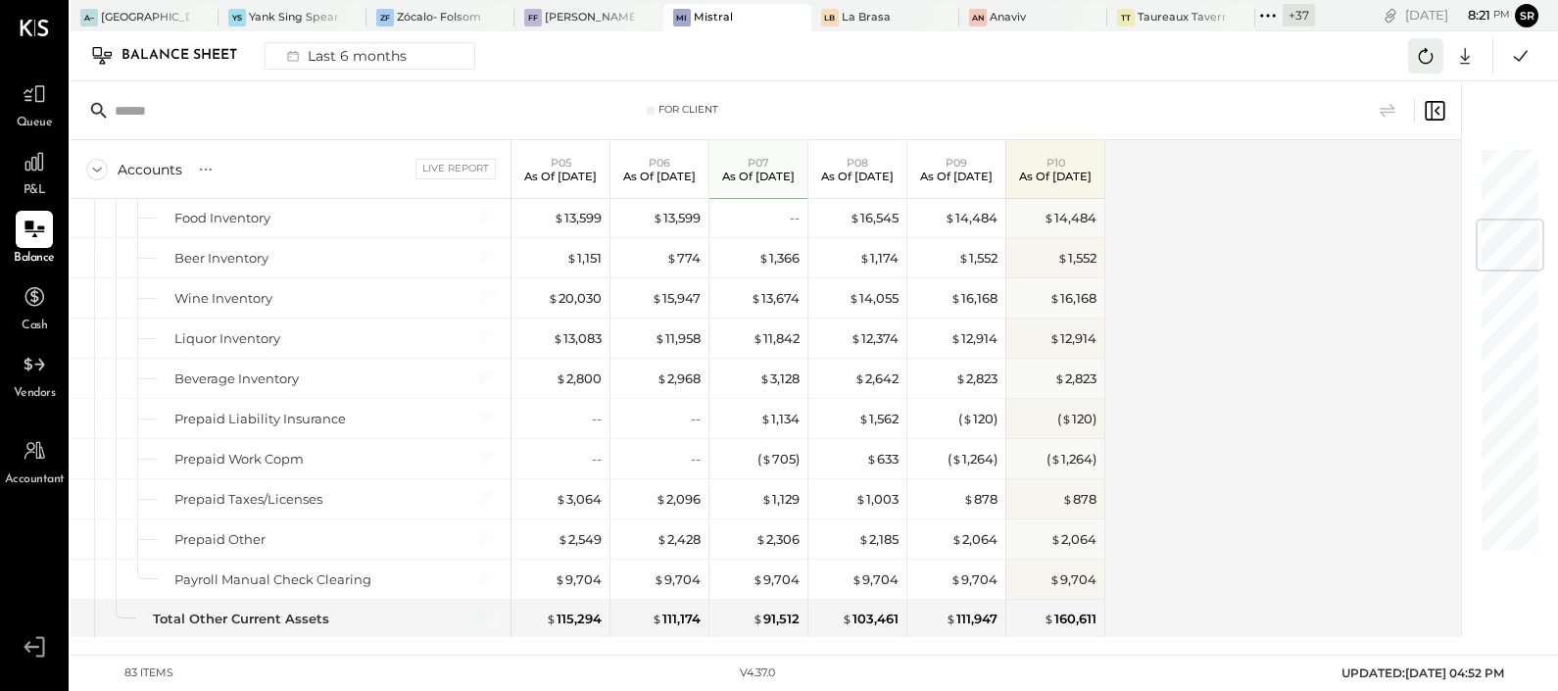
click at [1431, 50] on icon at bounding box center [1425, 55] width 25 height 25
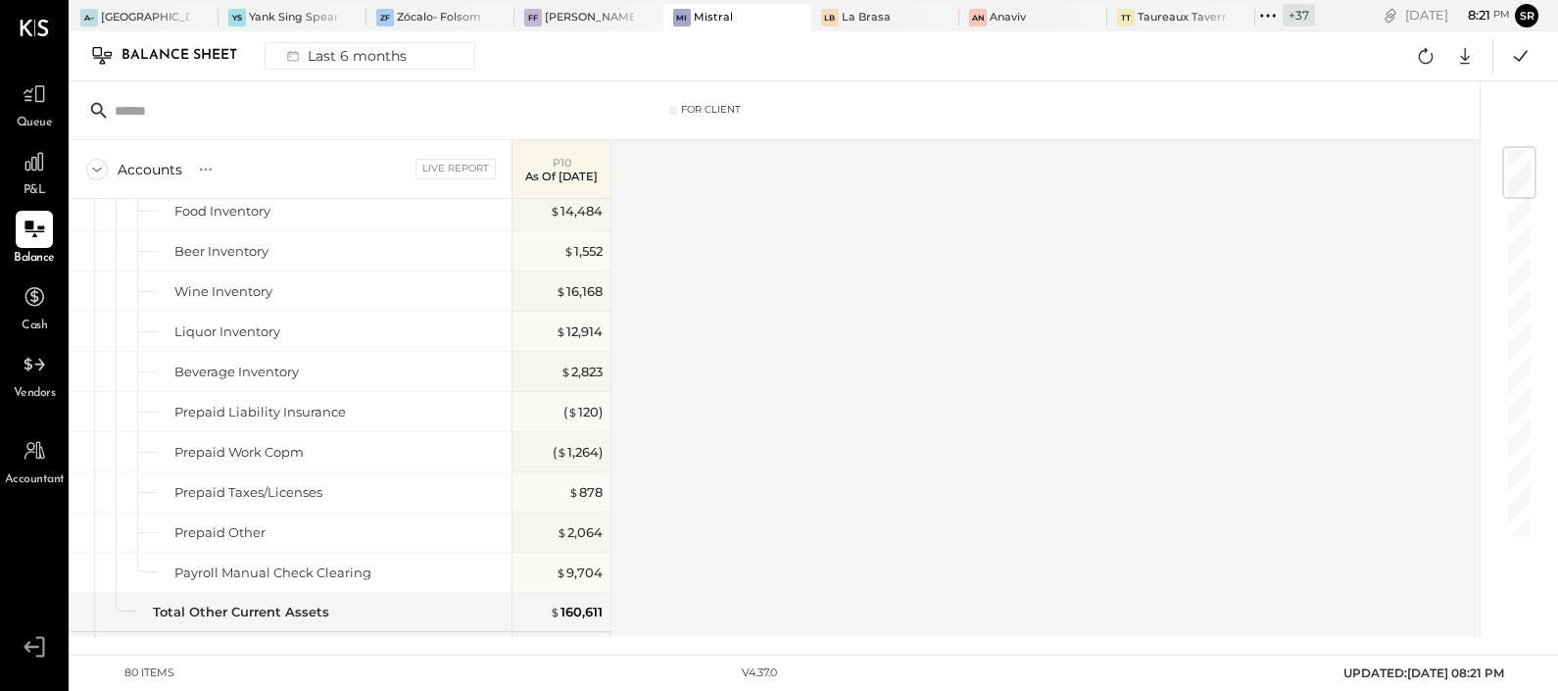
scroll to position [0, 0]
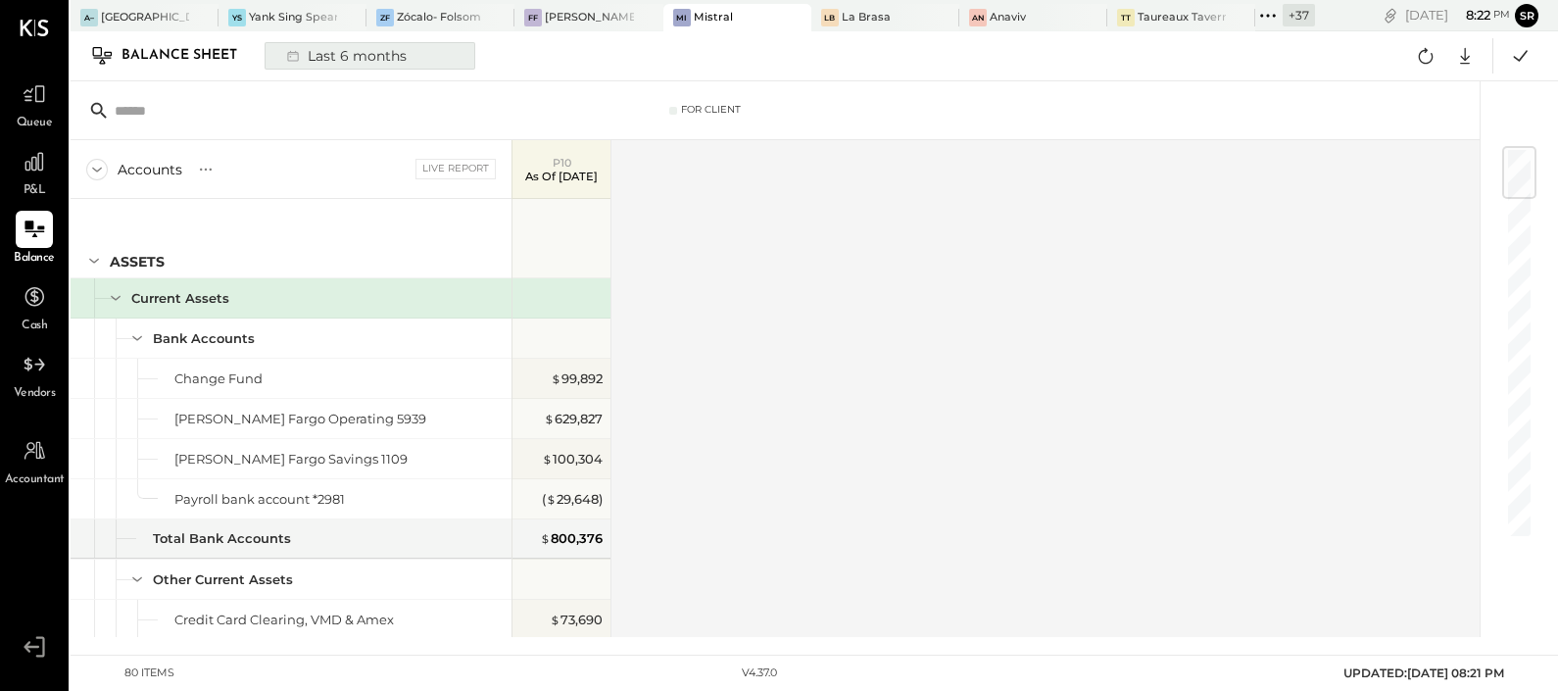
click at [322, 58] on div "Last 6 months" at bounding box center [344, 55] width 139 height 25
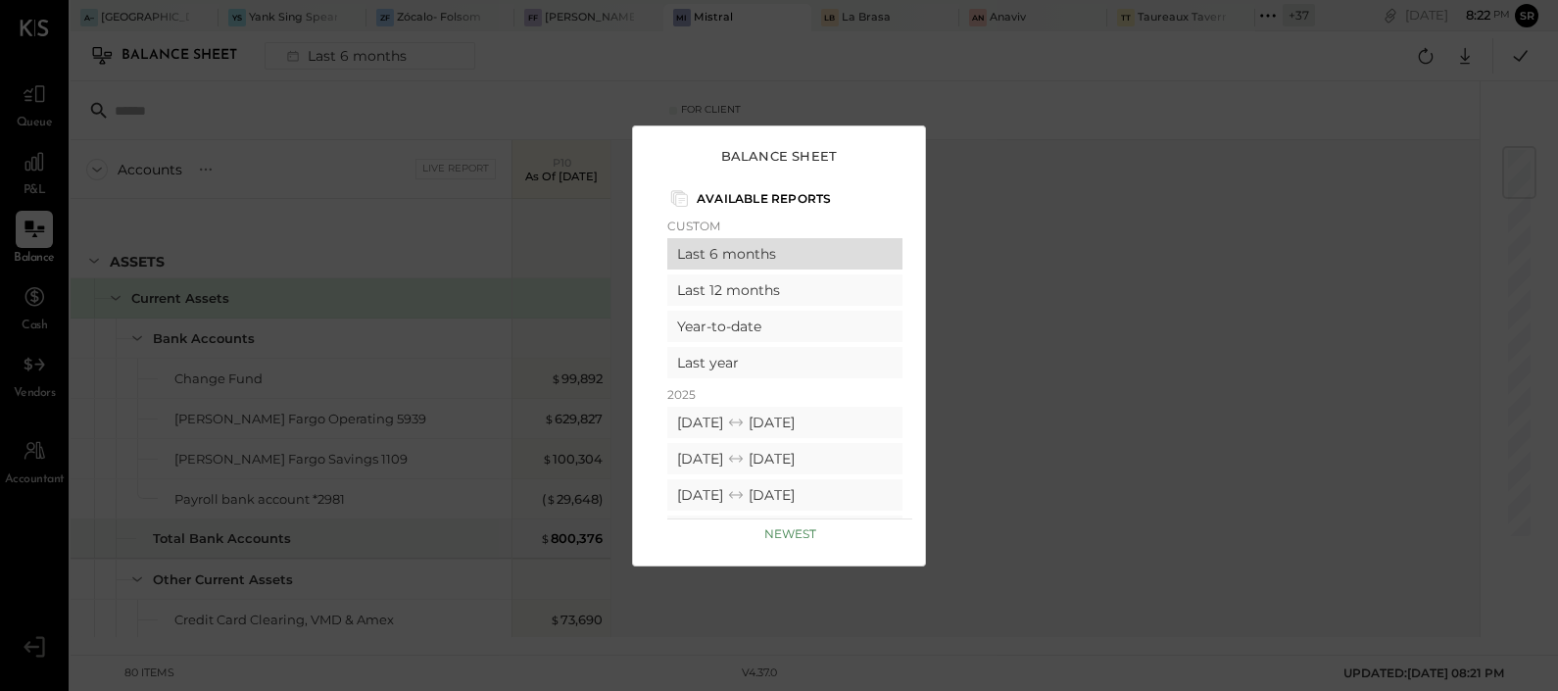
click at [745, 249] on div "Last 6 months" at bounding box center [784, 253] width 235 height 31
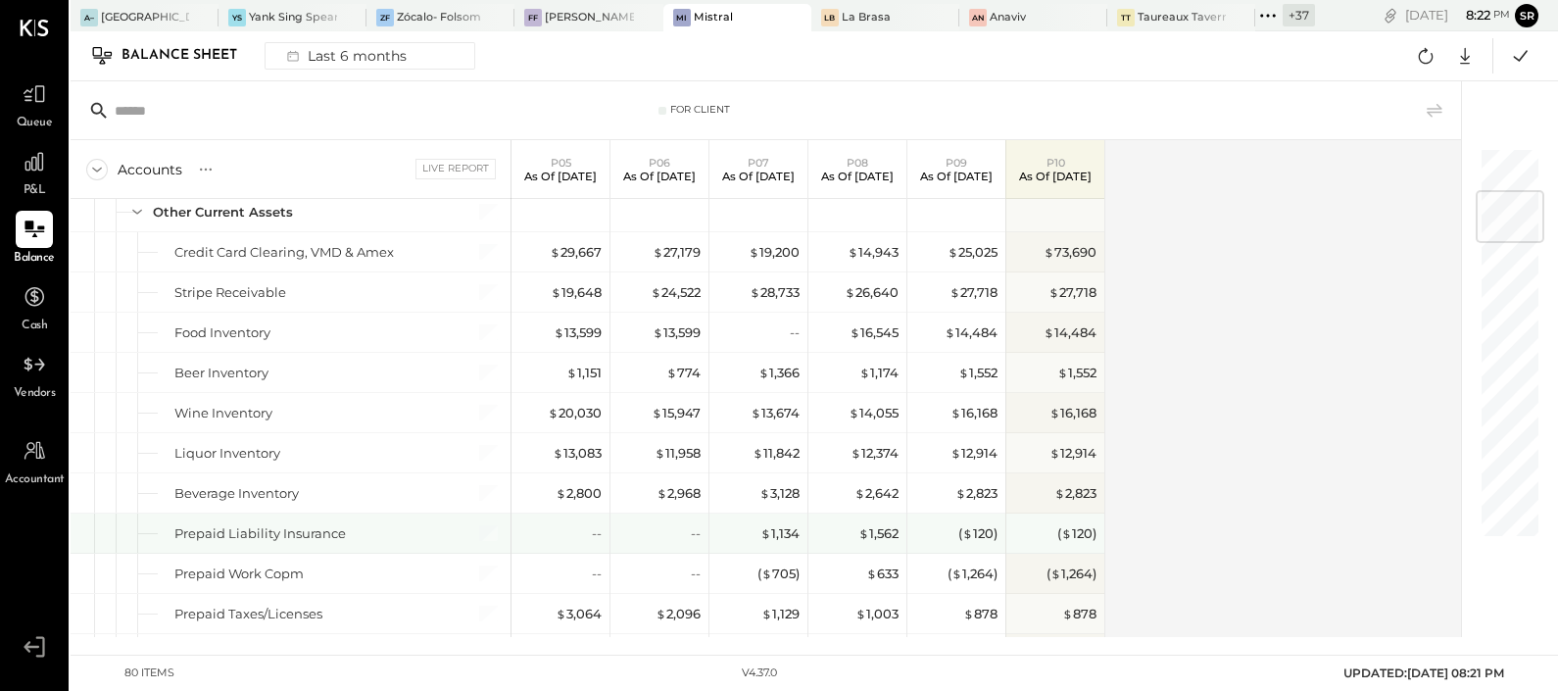
scroll to position [489, 0]
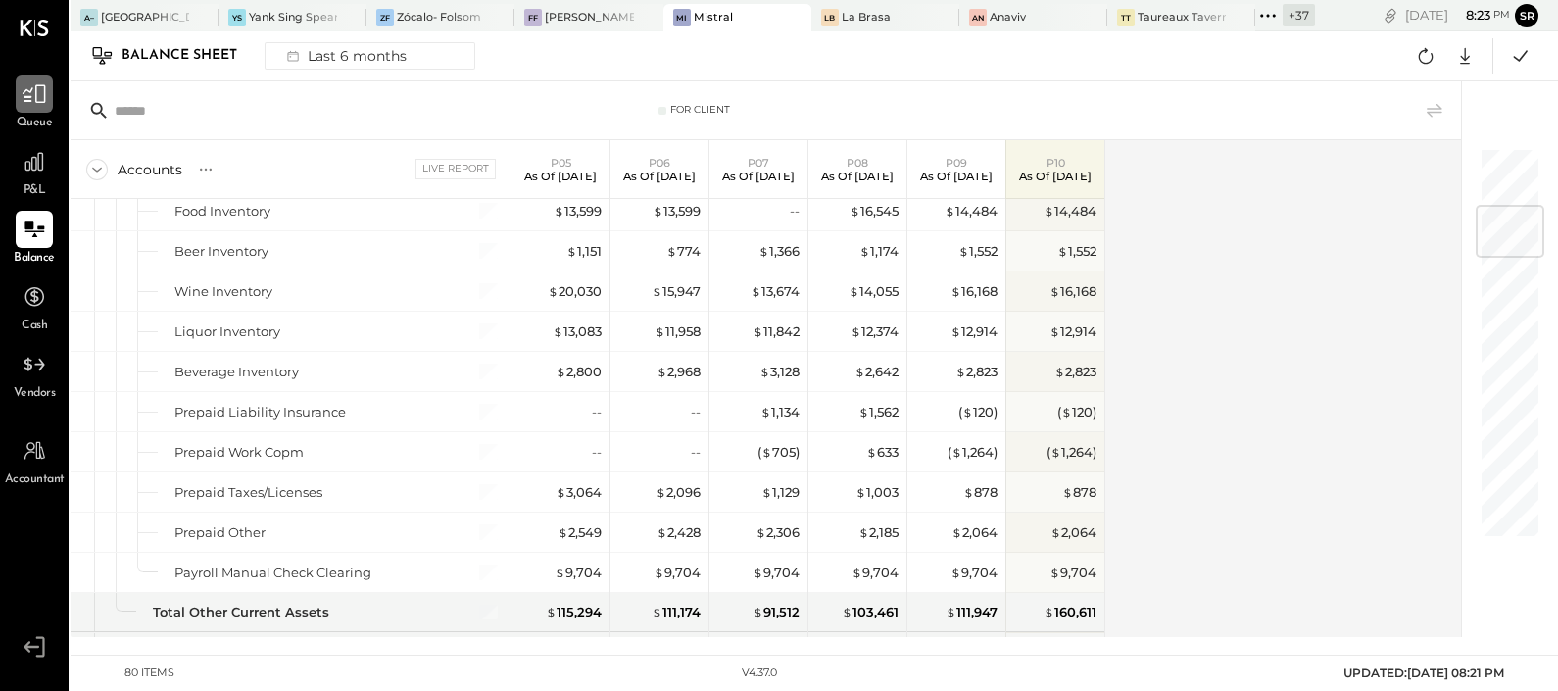
click at [44, 98] on icon at bounding box center [34, 93] width 25 height 25
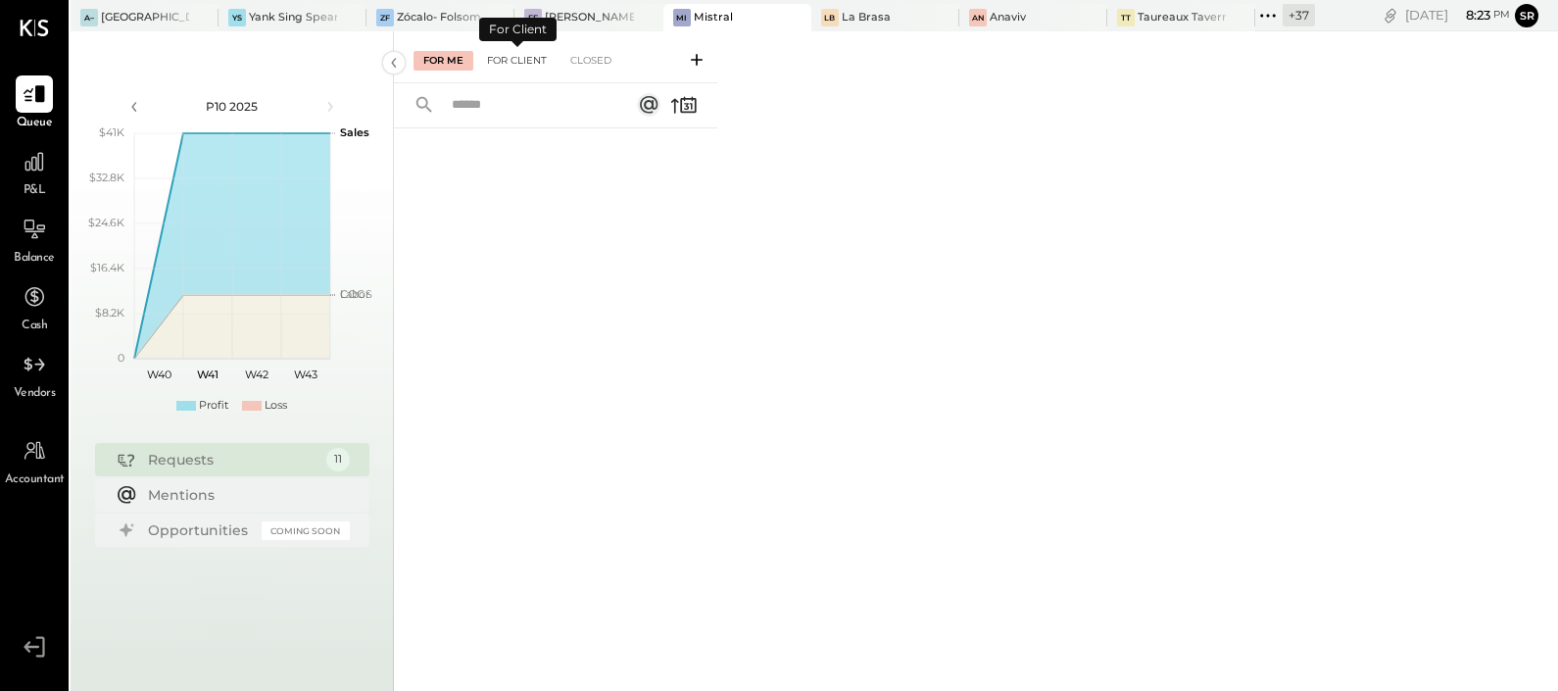
click at [524, 56] on div "For Client" at bounding box center [516, 61] width 79 height 20
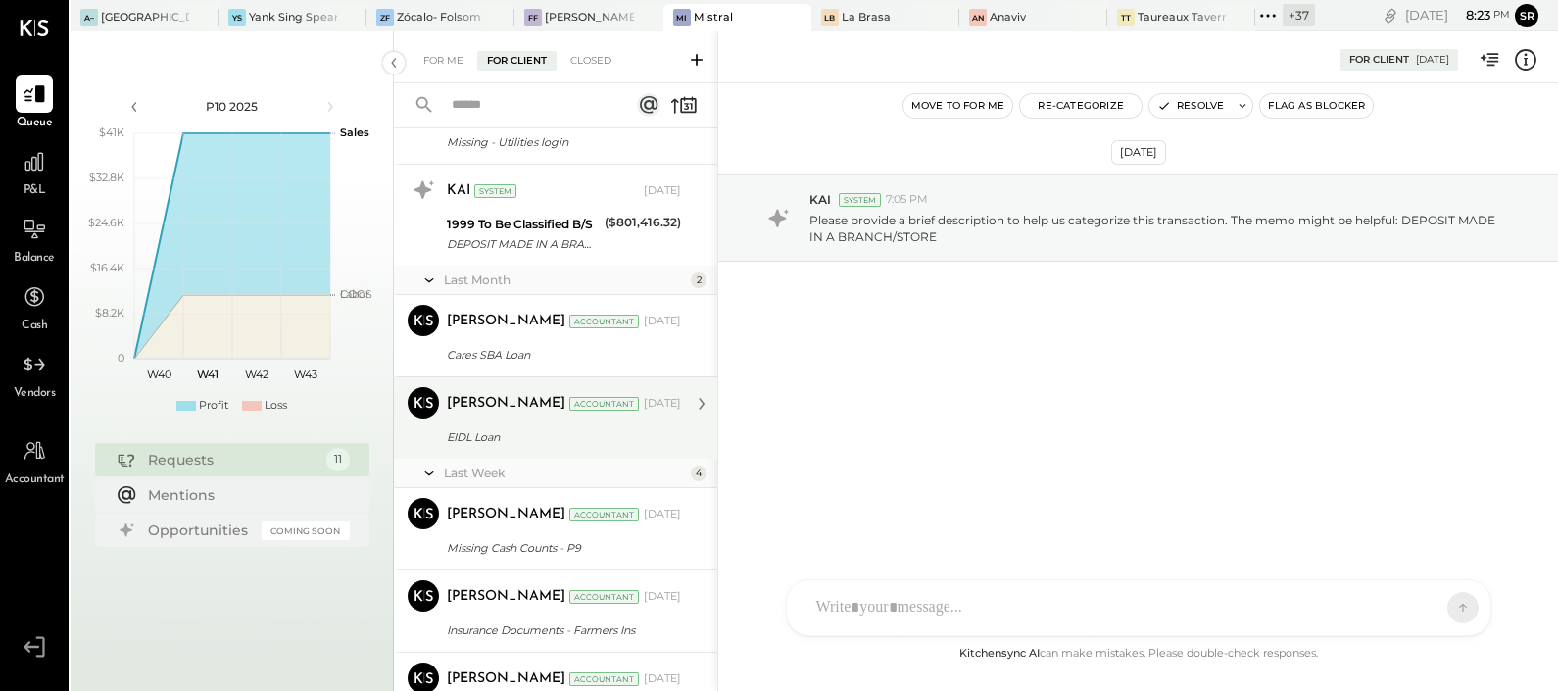
scroll to position [636, 0]
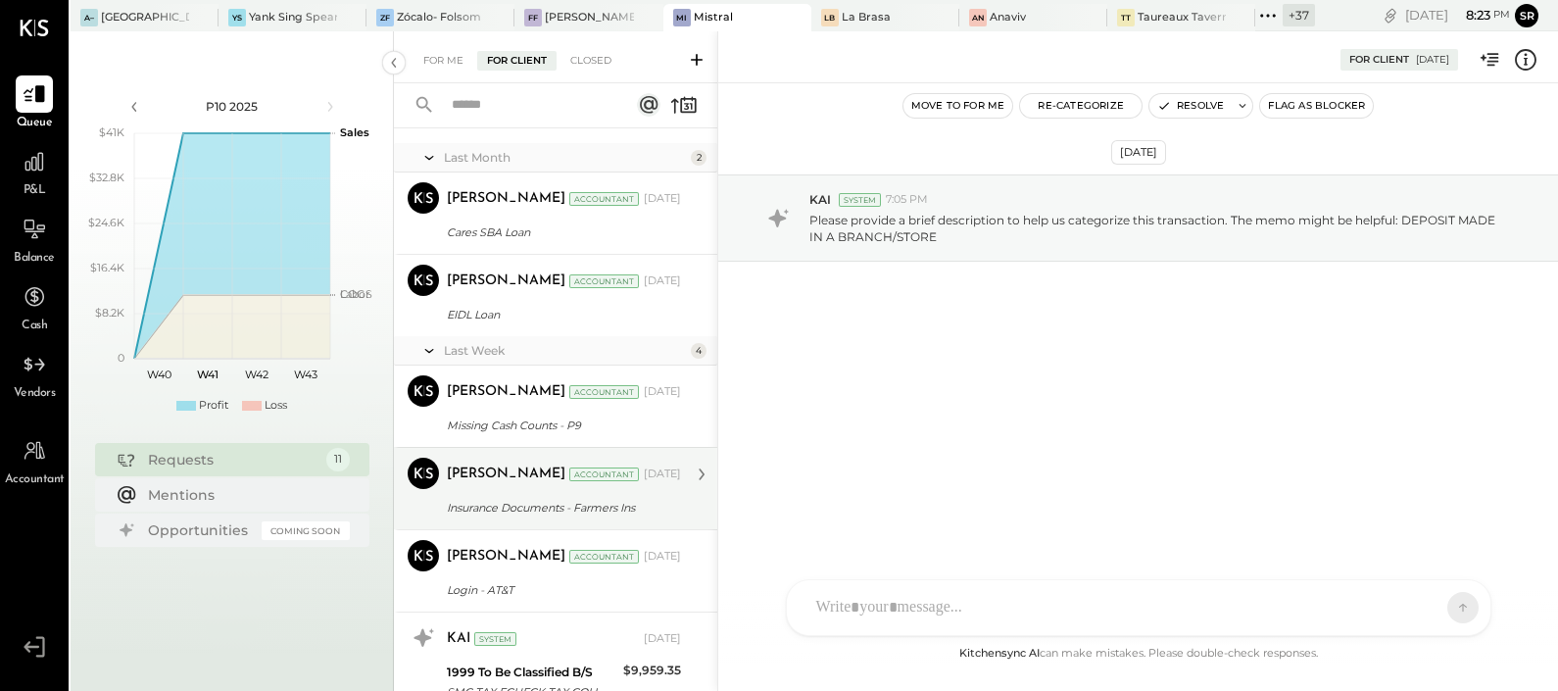
click at [490, 509] on div "Insurance Documents - Farmers Ins" at bounding box center [561, 508] width 228 height 20
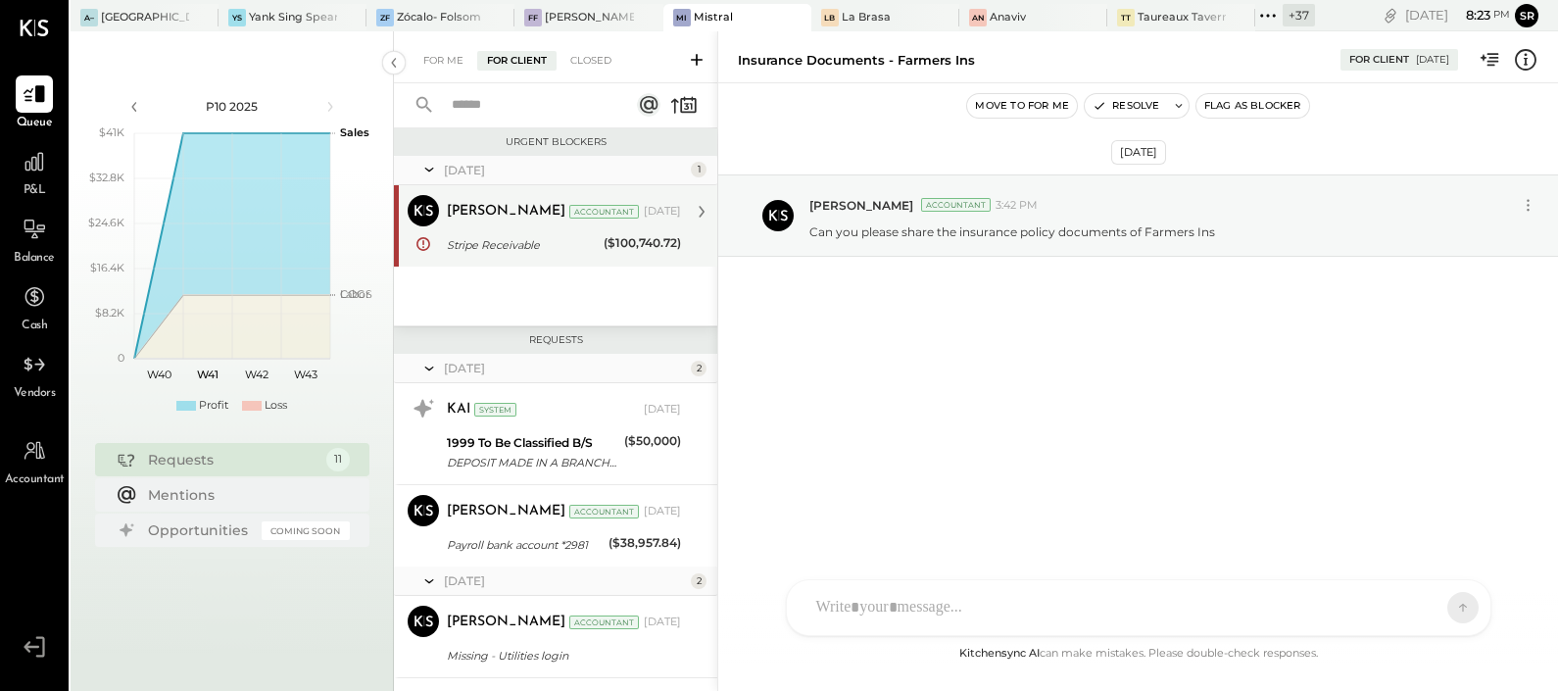
click at [491, 244] on div "Stripe Receivable" at bounding box center [522, 245] width 151 height 20
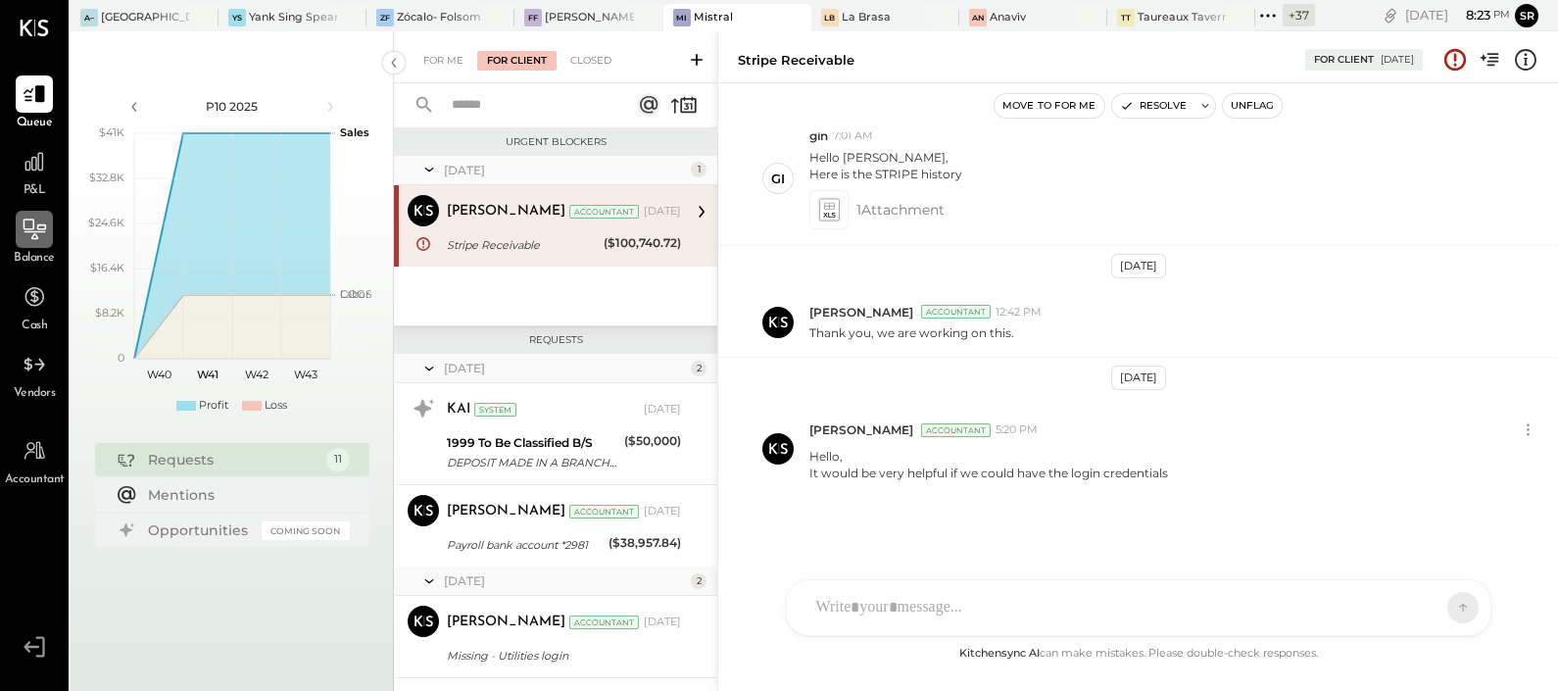
click at [34, 242] on div at bounding box center [34, 229] width 37 height 37
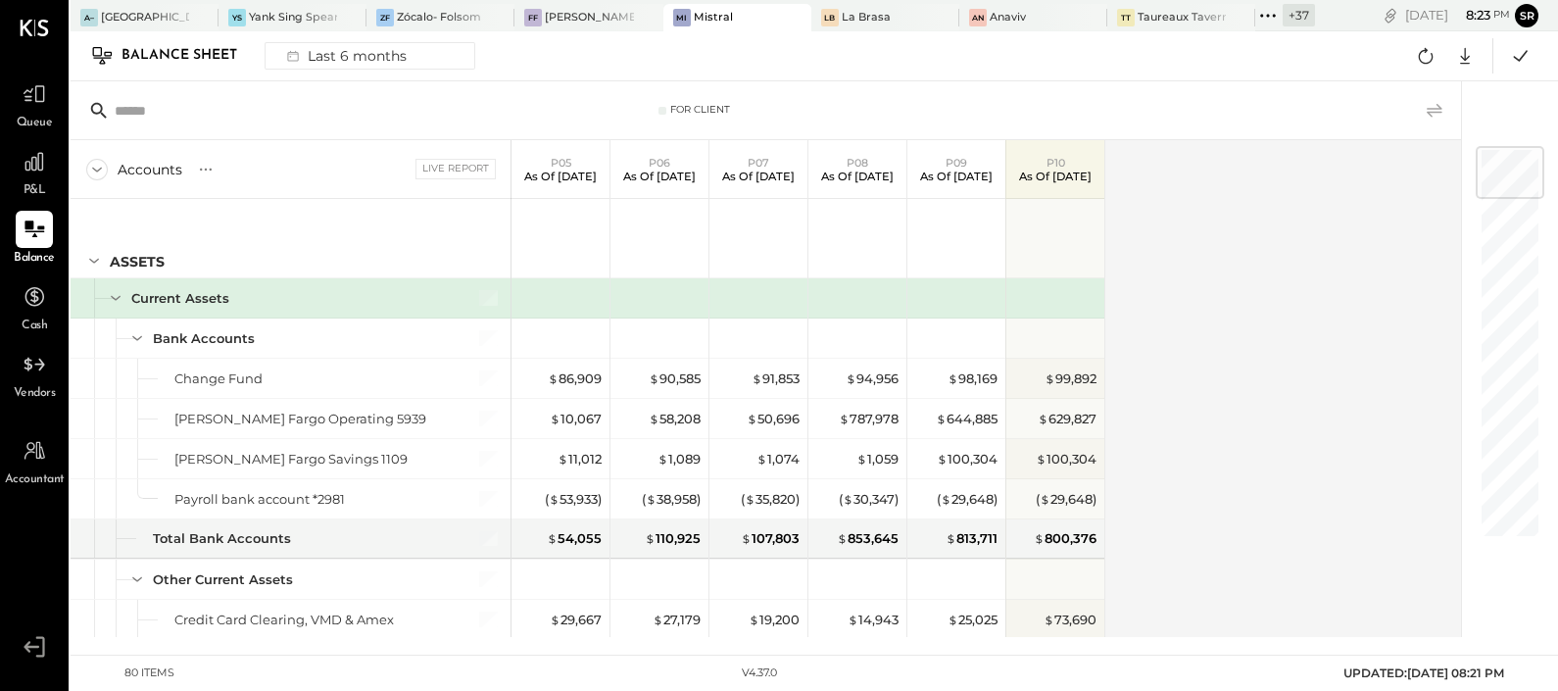
click at [1433, 109] on icon at bounding box center [1435, 111] width 24 height 24
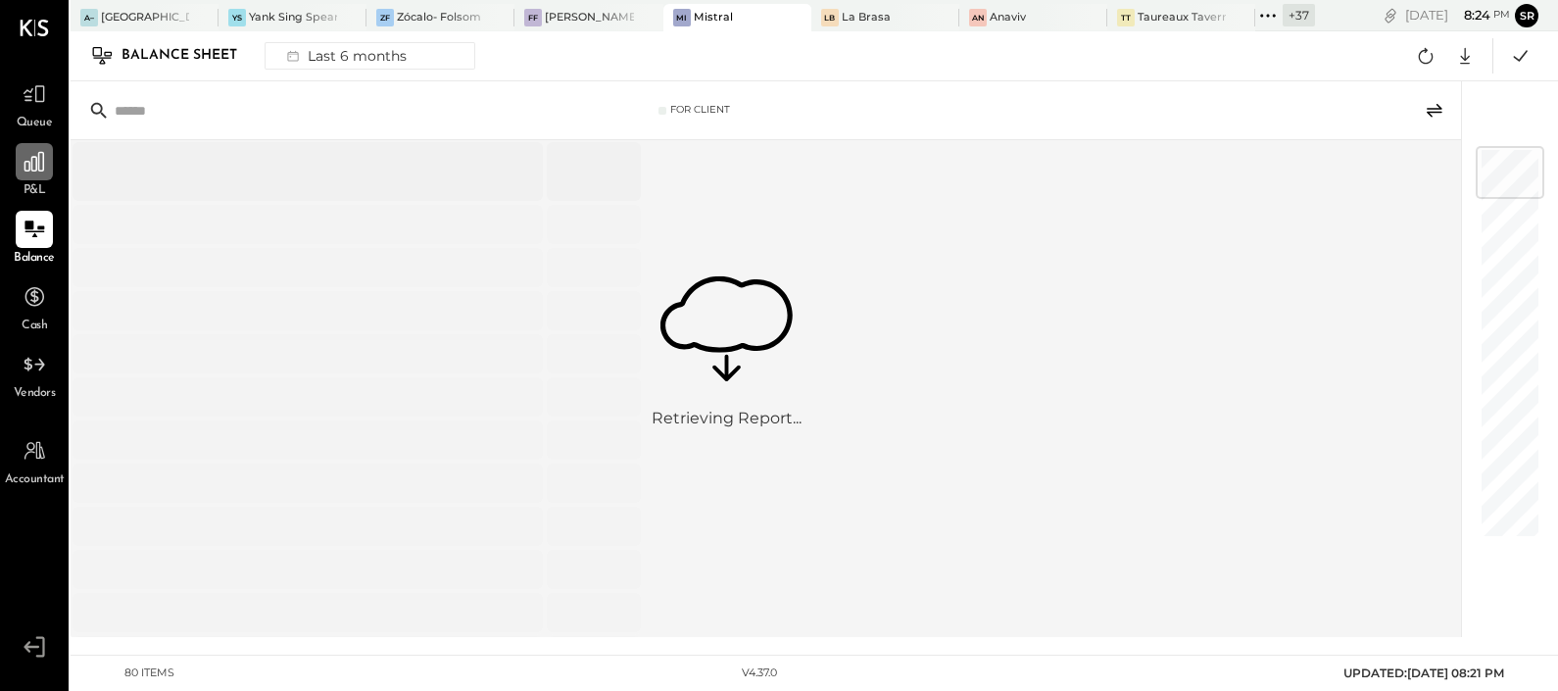
click at [29, 174] on icon at bounding box center [34, 161] width 25 height 25
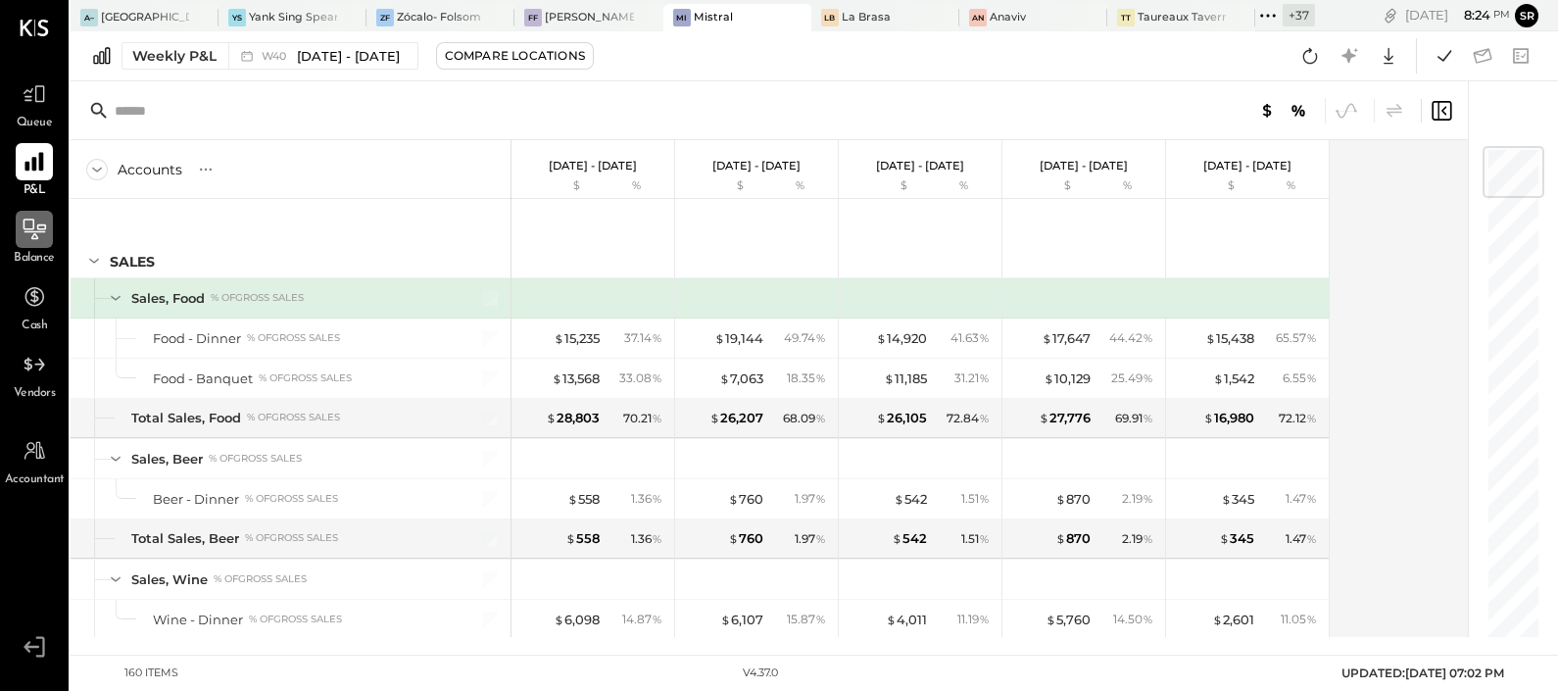
click at [34, 233] on icon at bounding box center [34, 229] width 25 height 25
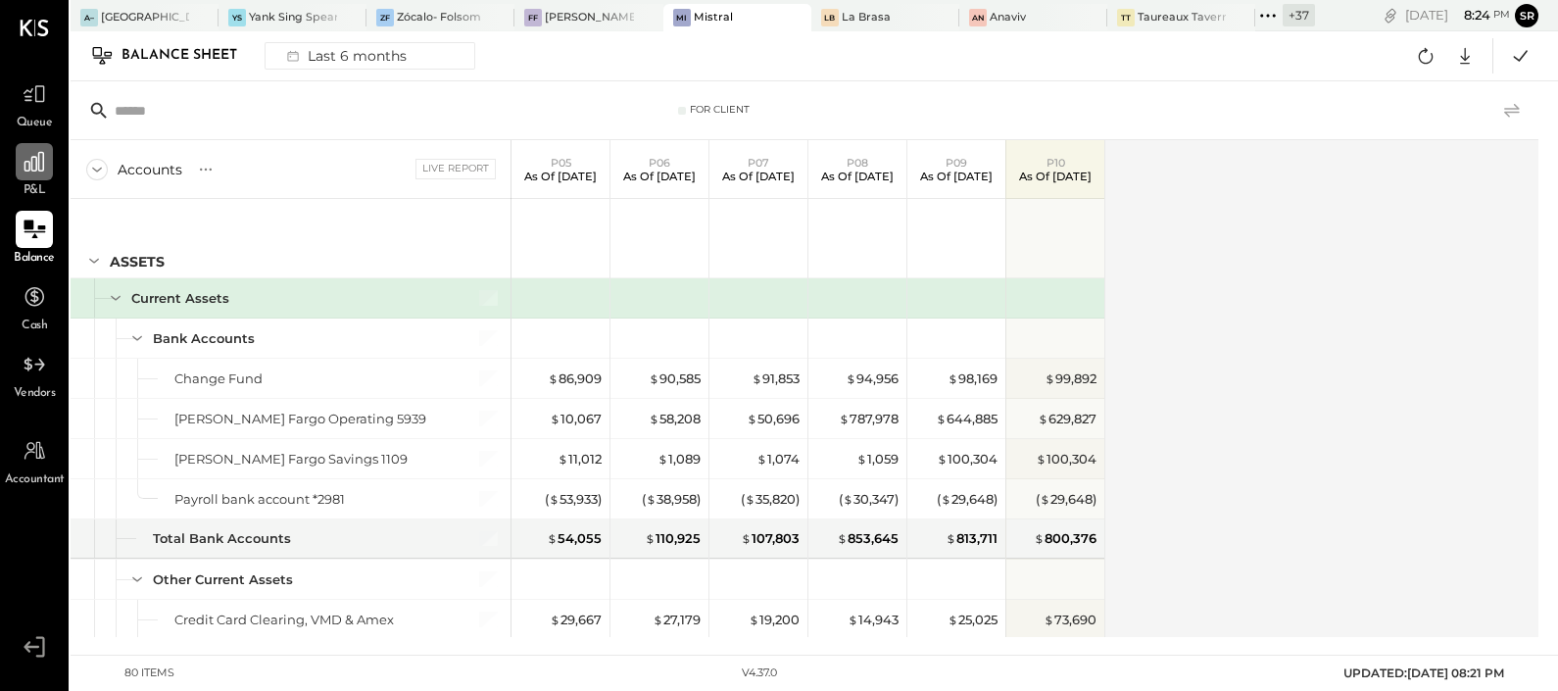
click at [1512, 108] on icon at bounding box center [1512, 110] width 16 height 14
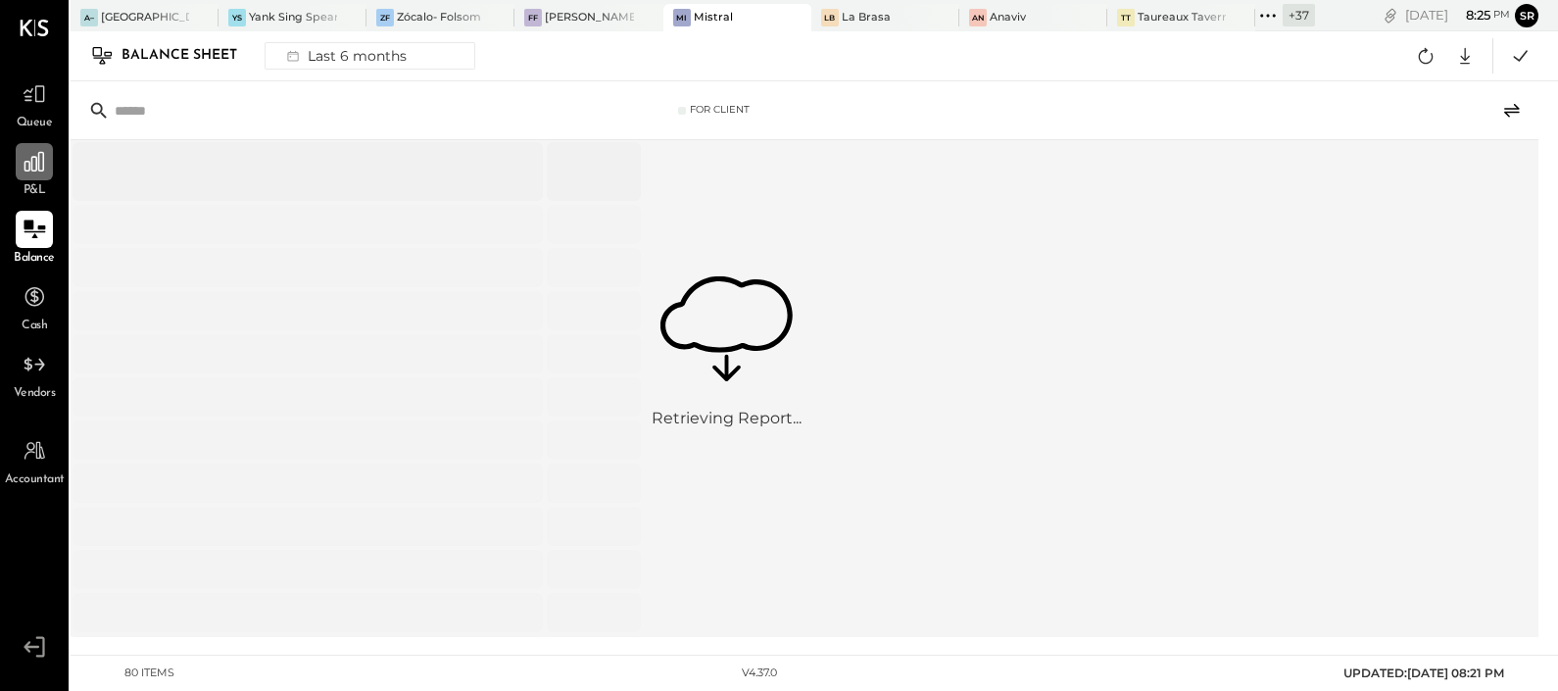
click at [23, 217] on icon at bounding box center [34, 229] width 25 height 25
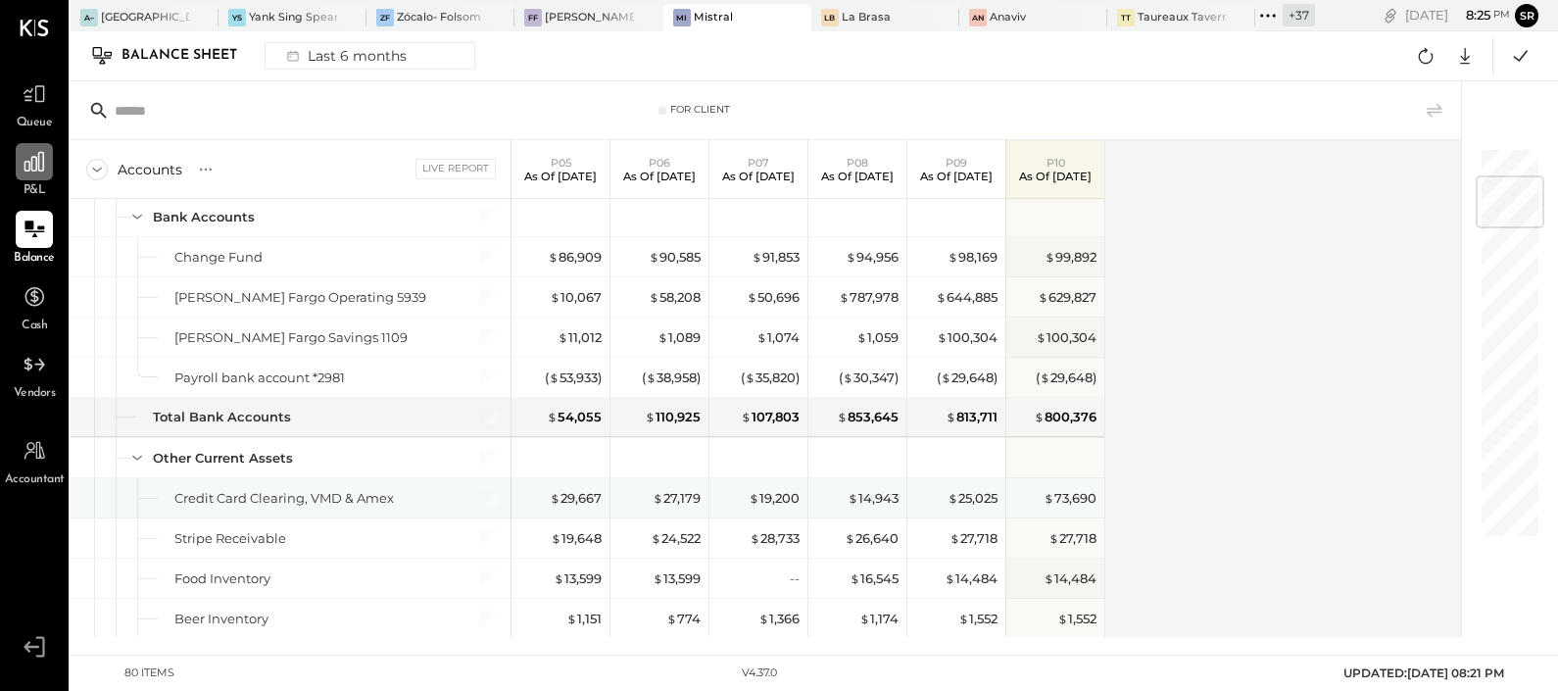
scroll to position [244, 0]
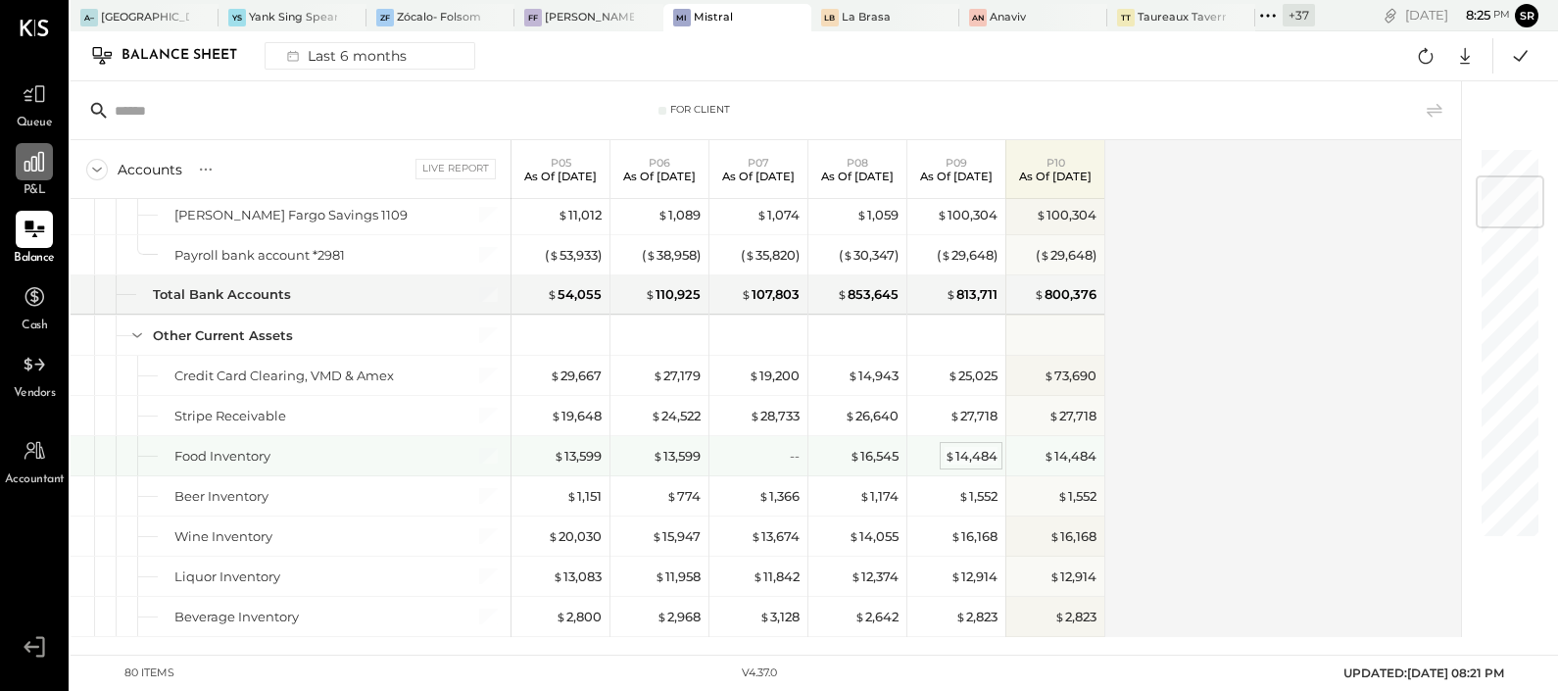
click at [959, 451] on div "$ 14,484" at bounding box center [971, 456] width 53 height 19
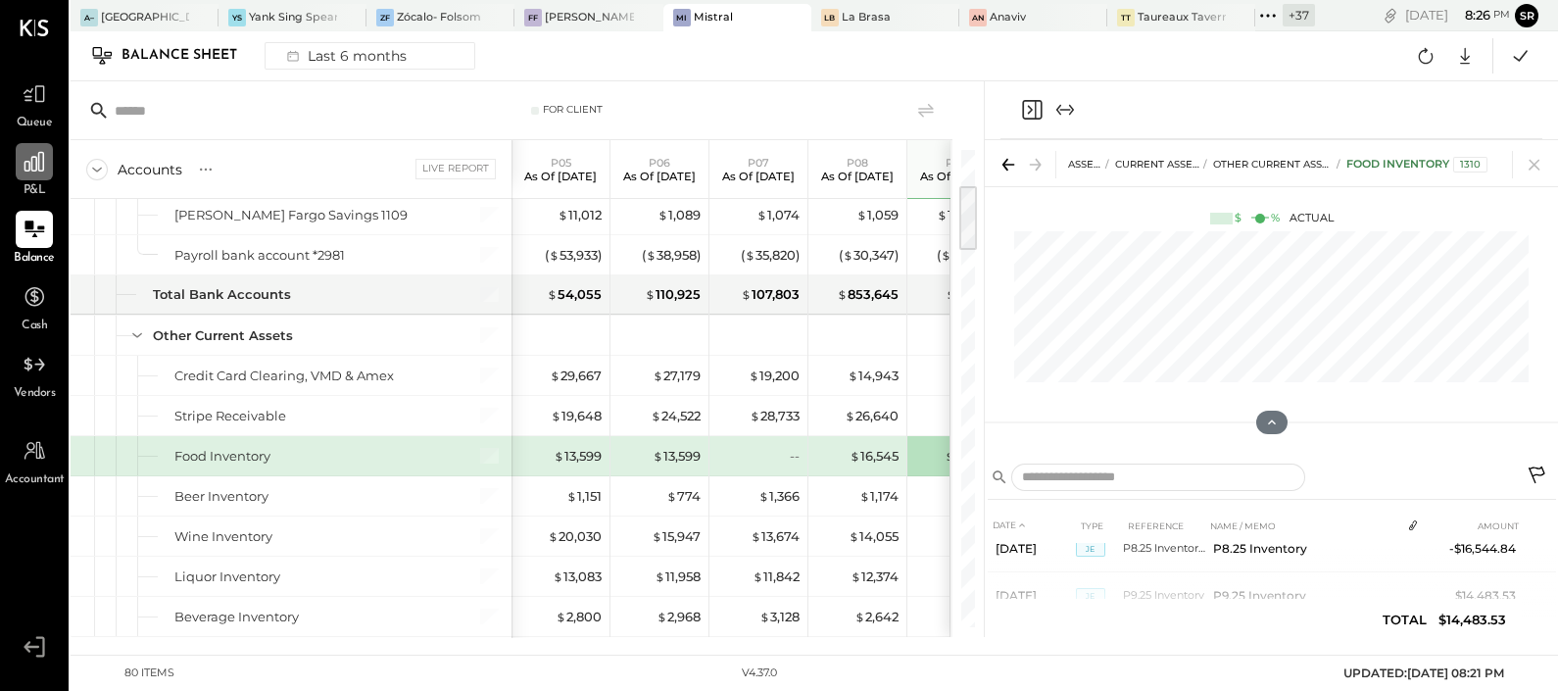
scroll to position [115, 0]
click at [1535, 157] on icon at bounding box center [1534, 164] width 27 height 27
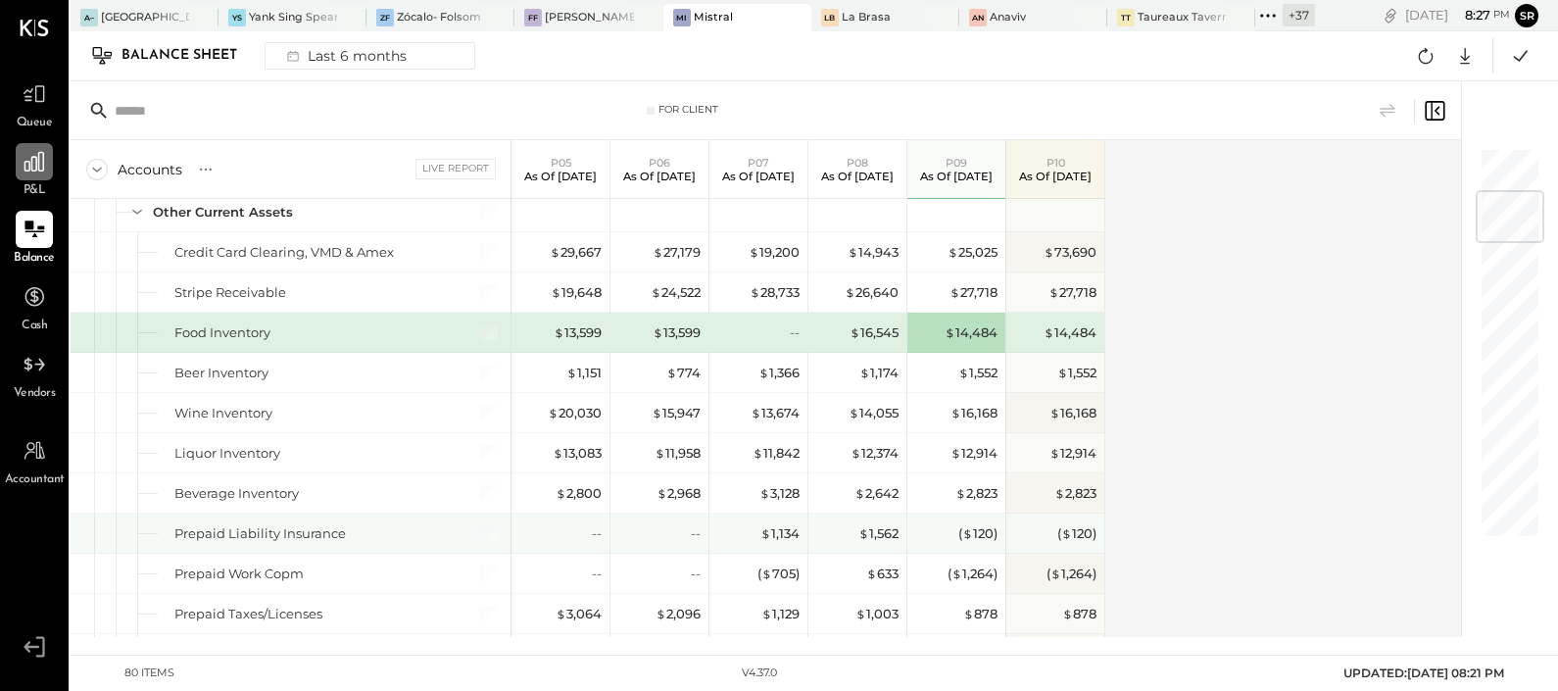
scroll to position [489, 0]
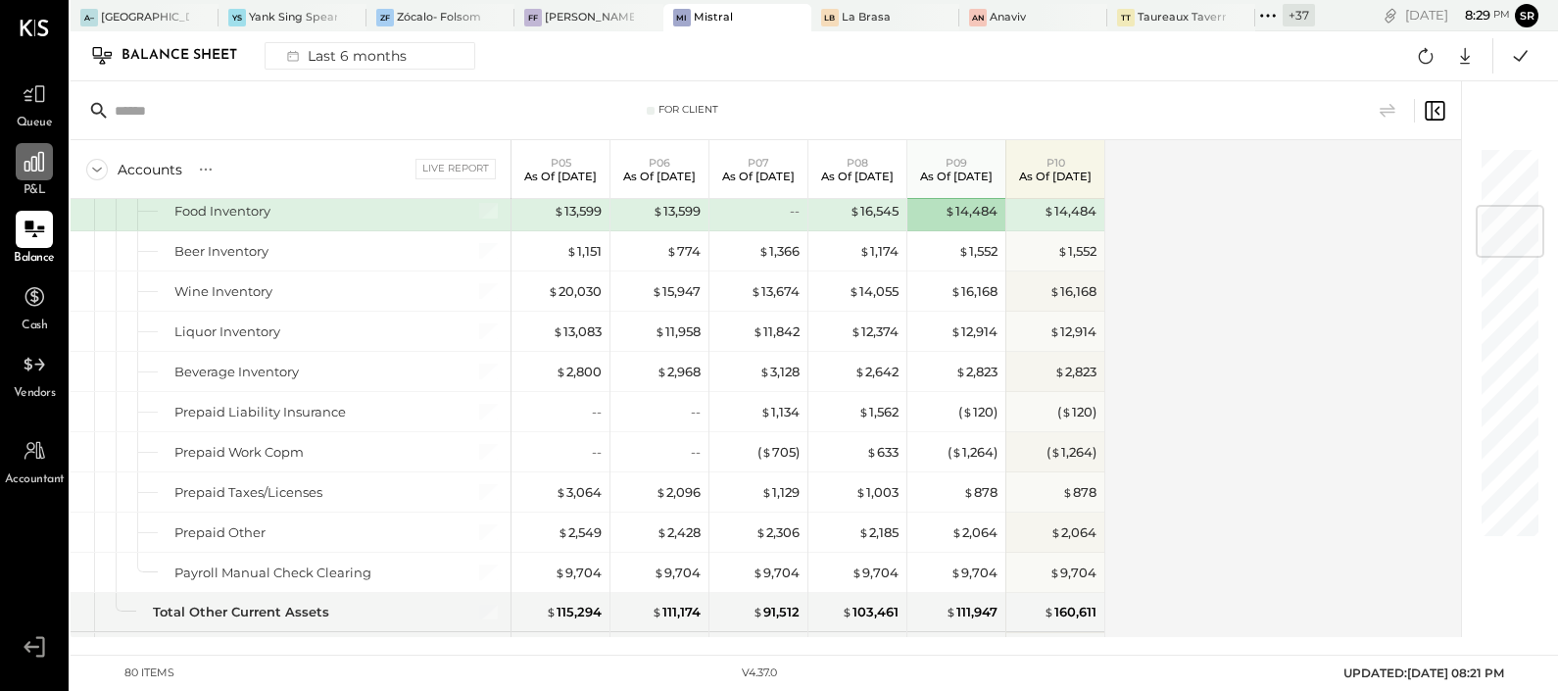
click at [1176, 446] on div "Accounts S GL Live Report P05 As of May 25th 2025 P06 As of Jun 29th 2025 P07 A…" at bounding box center [768, 388] width 1394 height 497
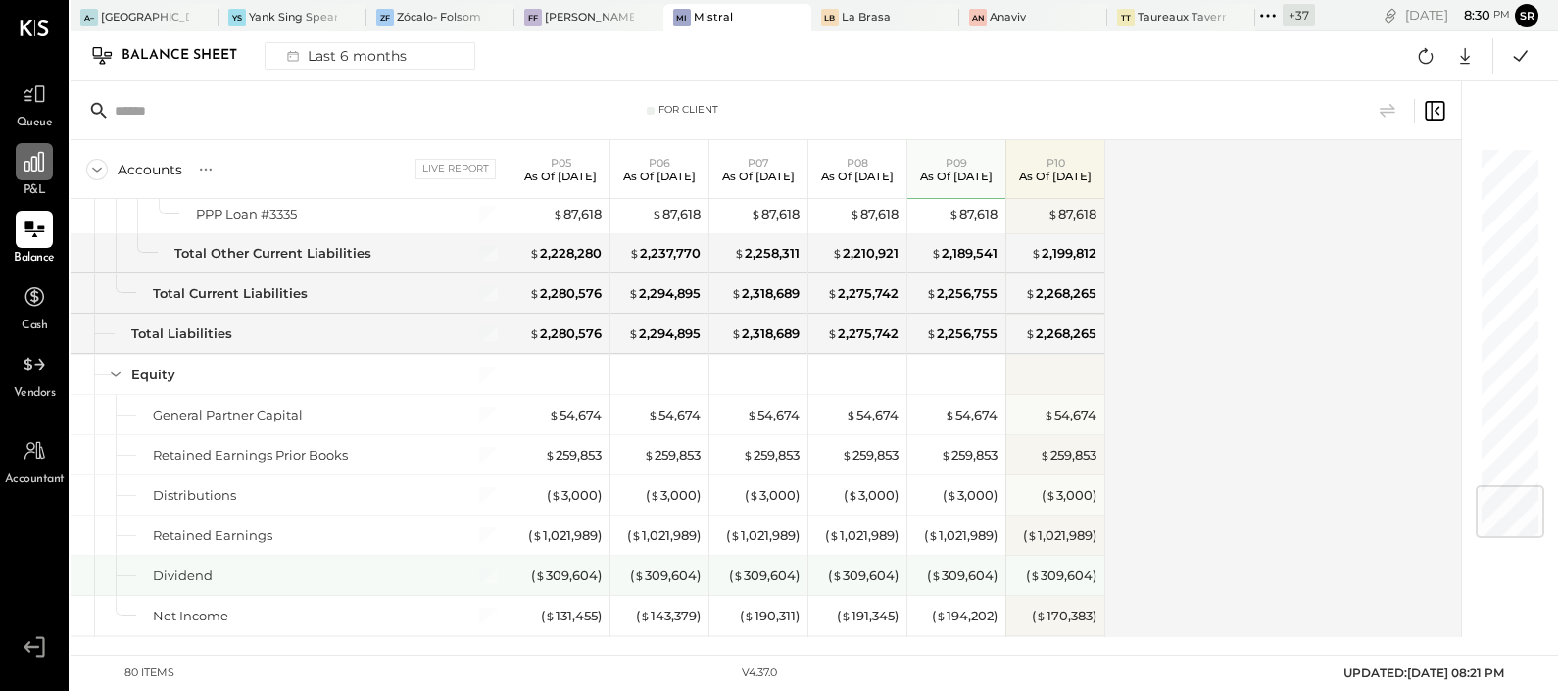
scroll to position [2810, 0]
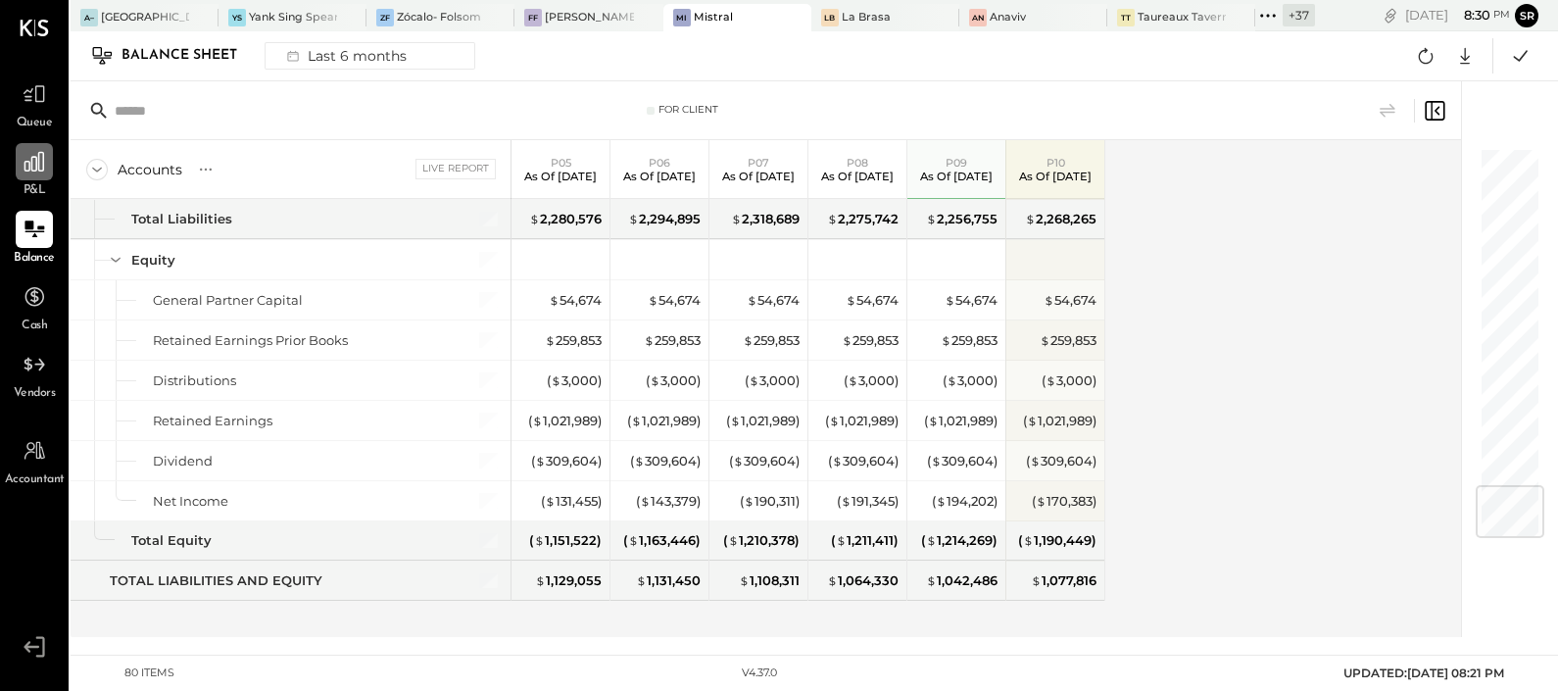
click at [41, 165] on icon at bounding box center [34, 161] width 25 height 25
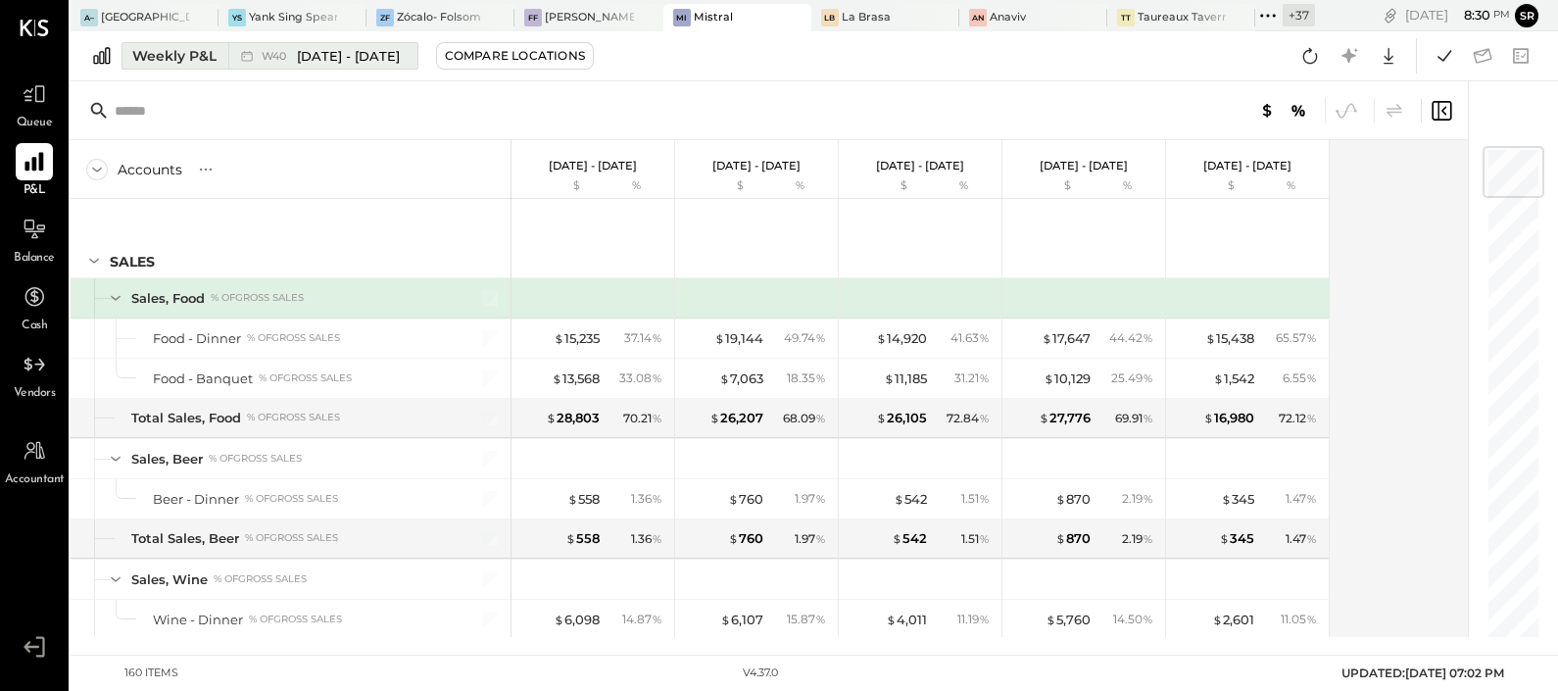
click at [330, 54] on span "[DATE] - [DATE]" at bounding box center [348, 56] width 103 height 19
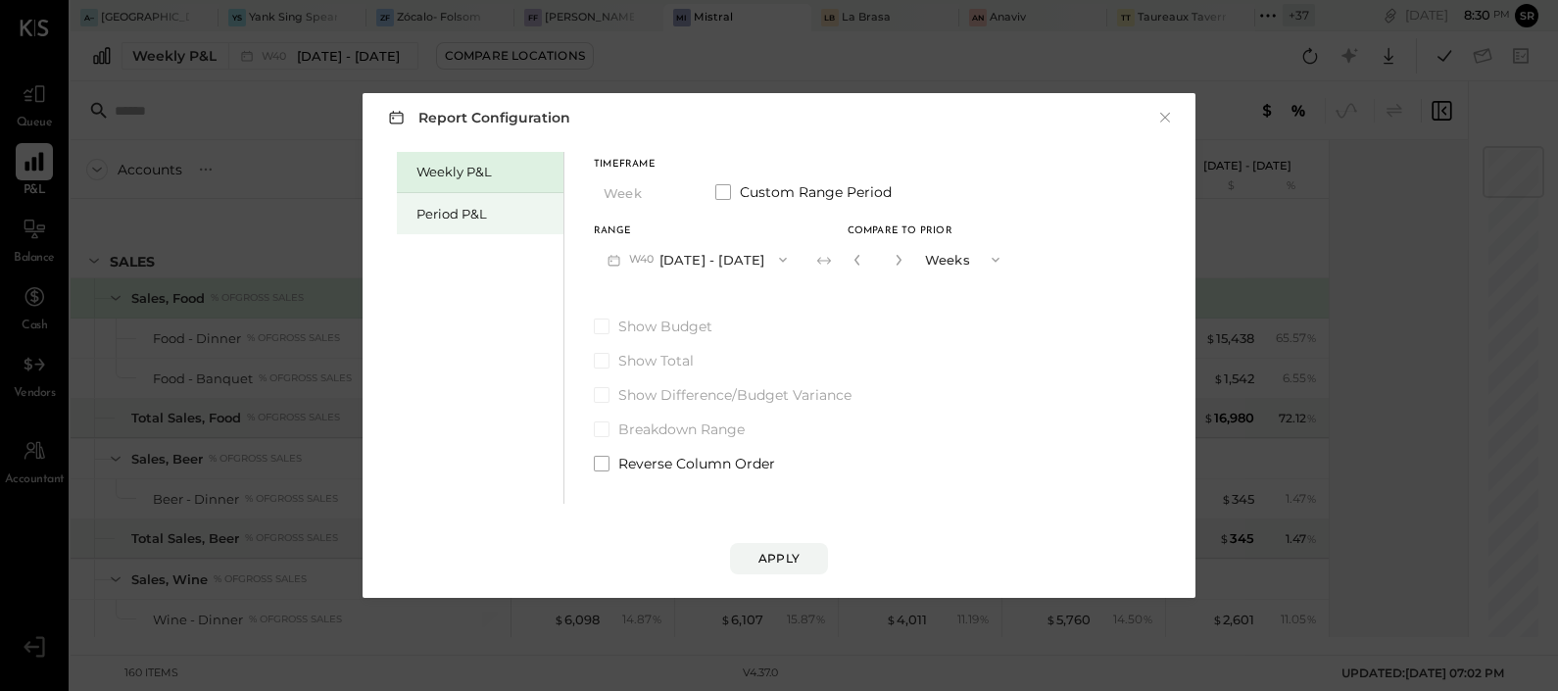
click at [496, 222] on div "Period P&L" at bounding box center [480, 213] width 167 height 41
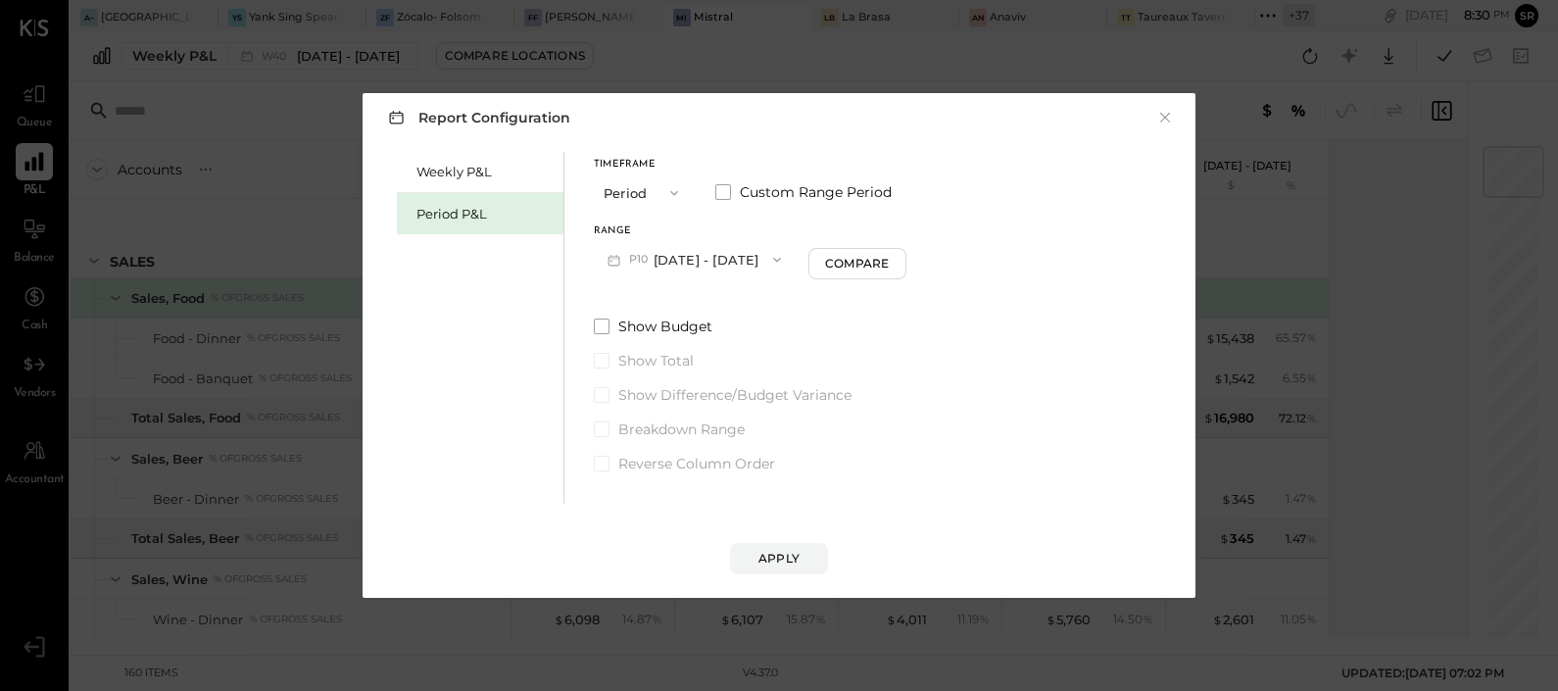
click at [723, 259] on button "P10 Sep 29 - Oct 26, 2025" at bounding box center [694, 259] width 201 height 36
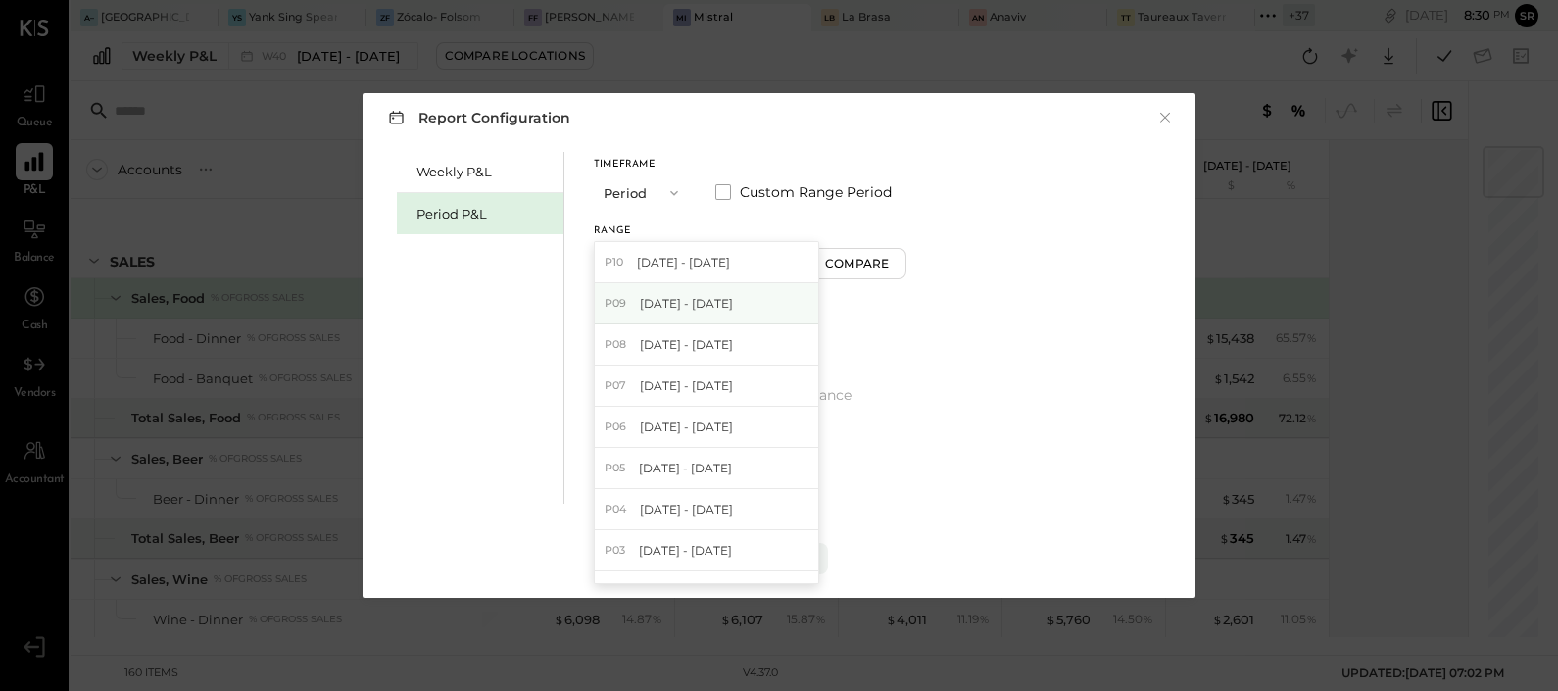
click at [684, 296] on span "[DATE] - [DATE]" at bounding box center [686, 303] width 93 height 17
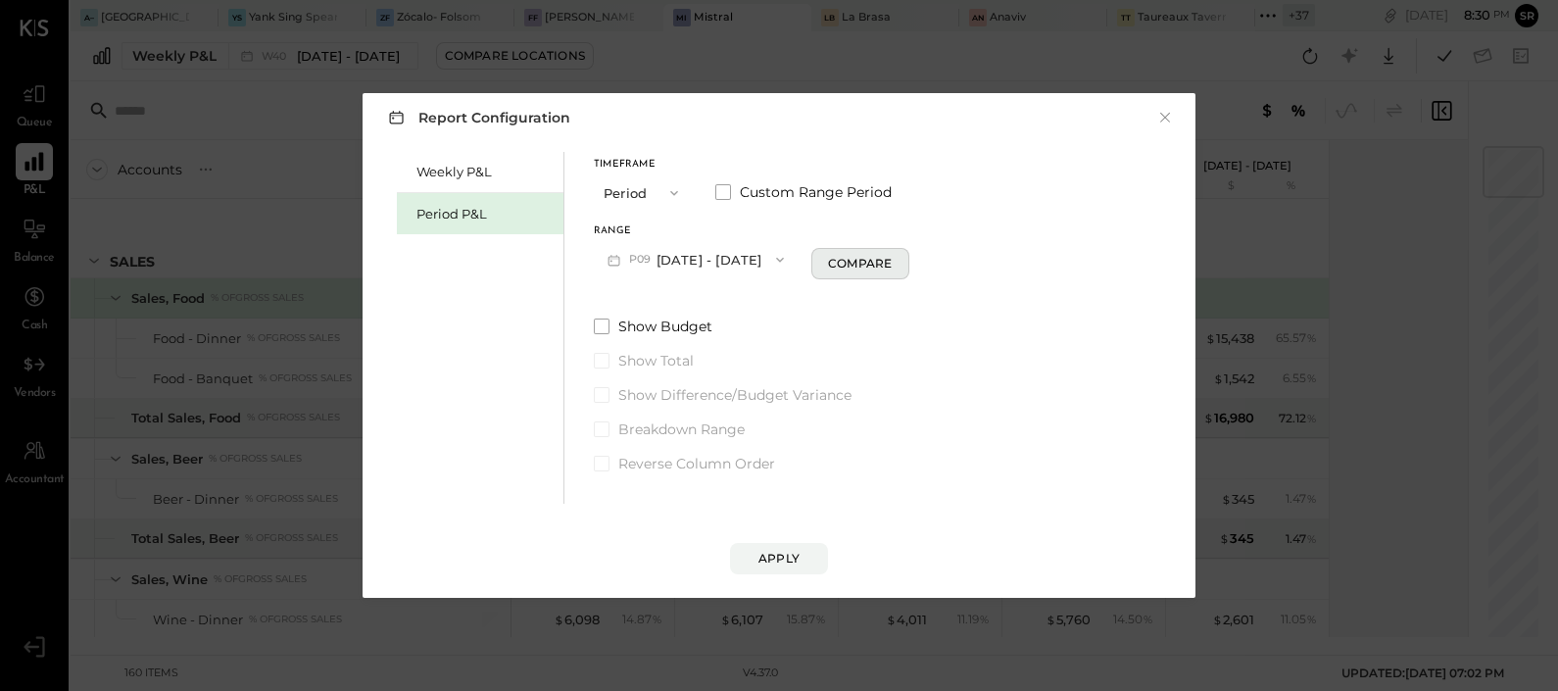
click at [909, 248] on button "Compare" at bounding box center [860, 263] width 98 height 31
click at [902, 258] on icon "button" at bounding box center [896, 260] width 12 height 12
type input "*"
click at [768, 565] on div "Apply" at bounding box center [779, 558] width 41 height 17
